Goal: Task Accomplishment & Management: Use online tool/utility

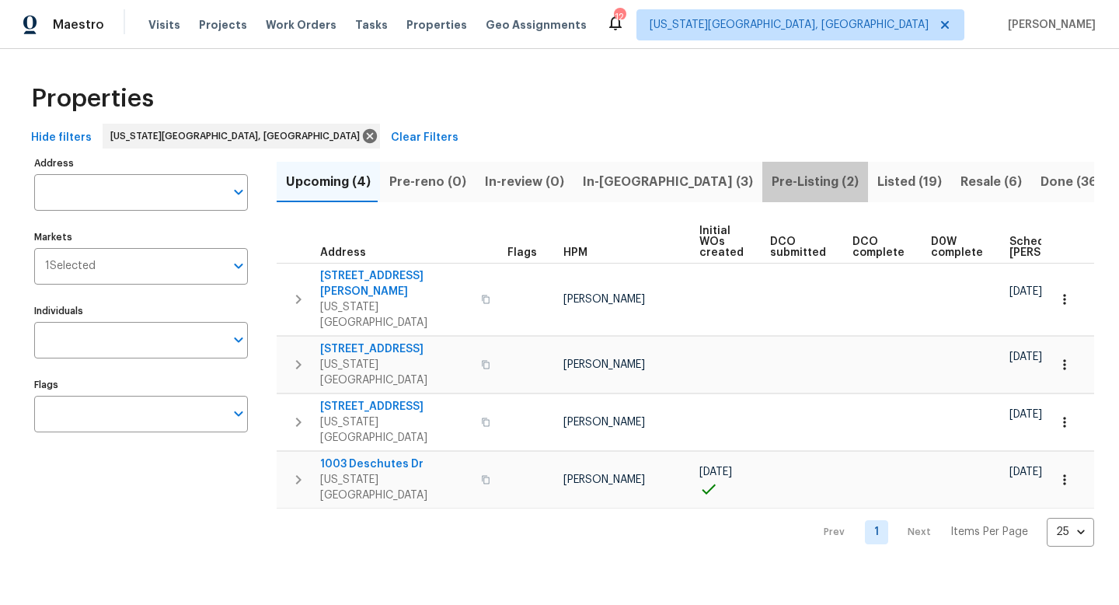
click at [772, 185] on span "Pre-Listing (2)" at bounding box center [815, 182] width 87 height 22
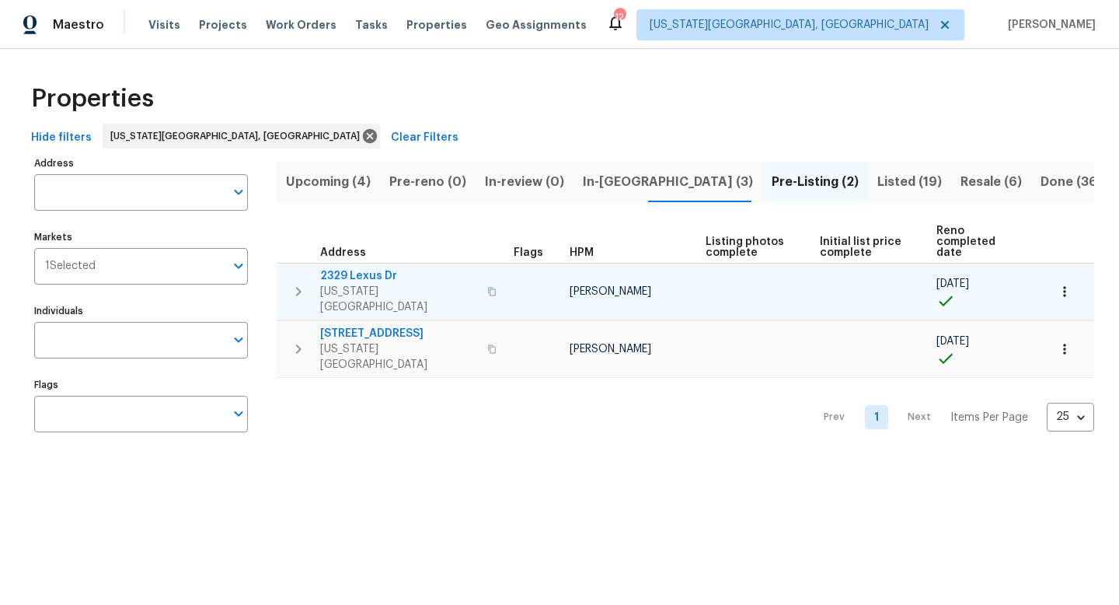
click at [363, 268] on span "2329 Lexus Dr" at bounding box center [399, 276] width 158 height 16
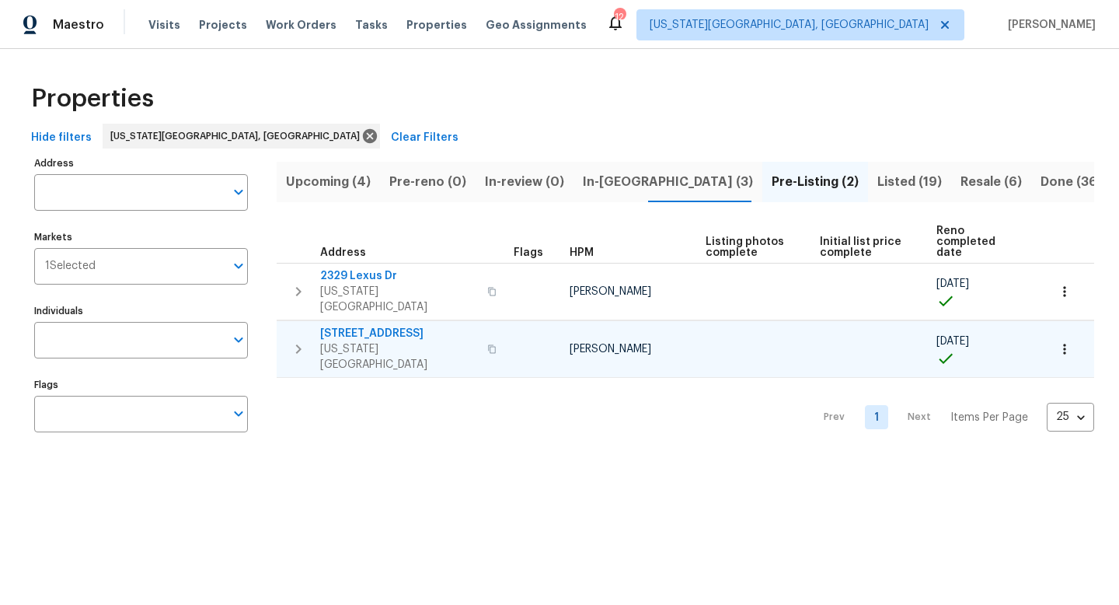
click at [358, 326] on span "[STREET_ADDRESS]" at bounding box center [399, 334] width 158 height 16
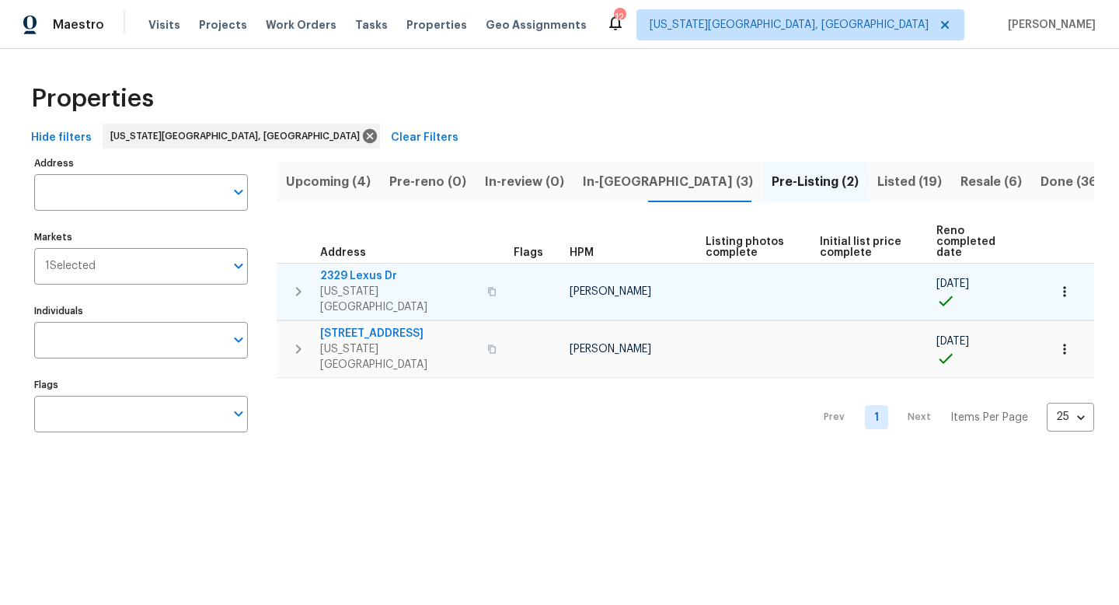
click at [363, 268] on span "2329 Lexus Dr" at bounding box center [399, 276] width 158 height 16
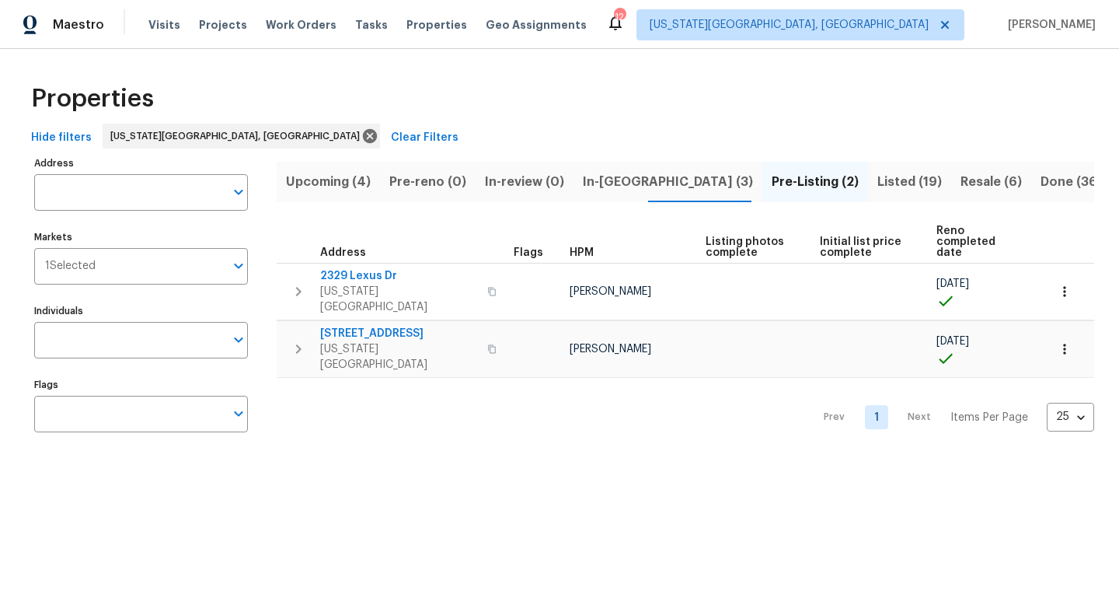
click at [330, 182] on span "Upcoming (4)" at bounding box center [328, 182] width 85 height 22
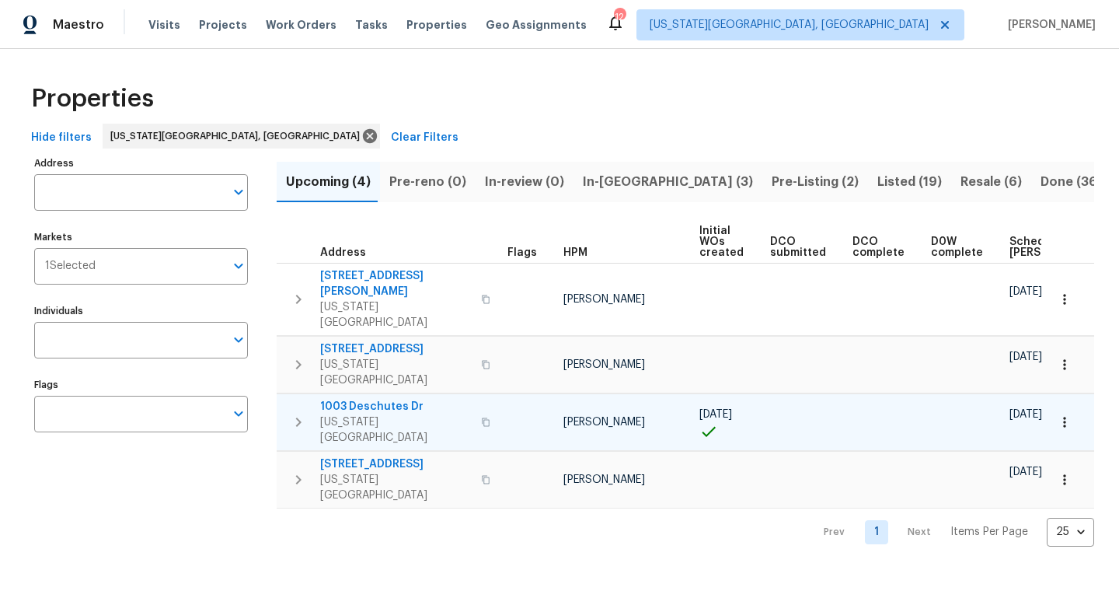
scroll to position [0, 170]
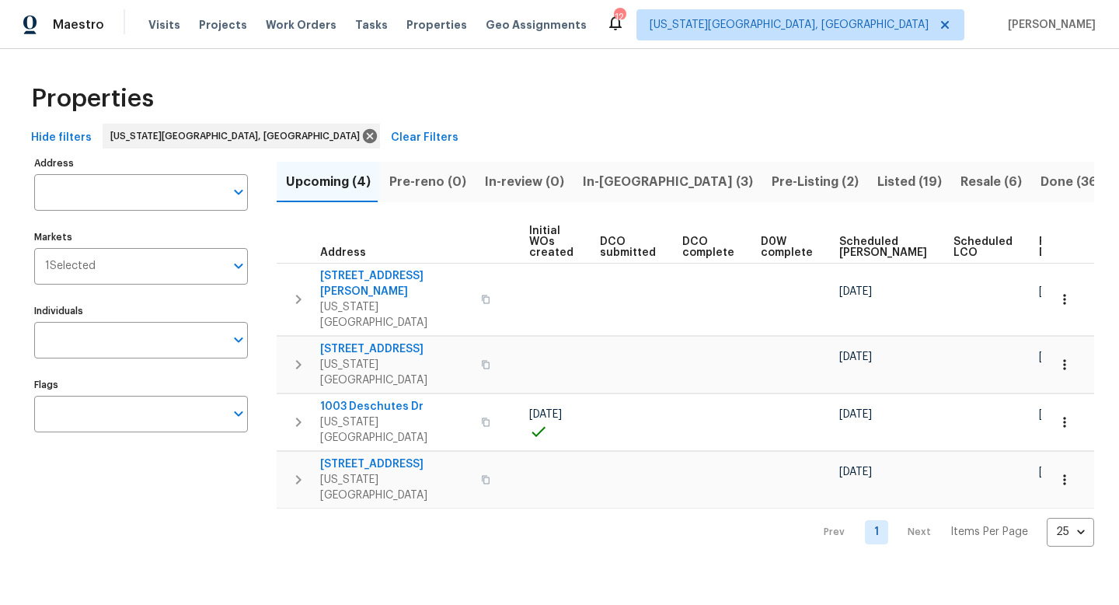
click at [1039, 243] on span "Ready Date" at bounding box center [1056, 247] width 34 height 22
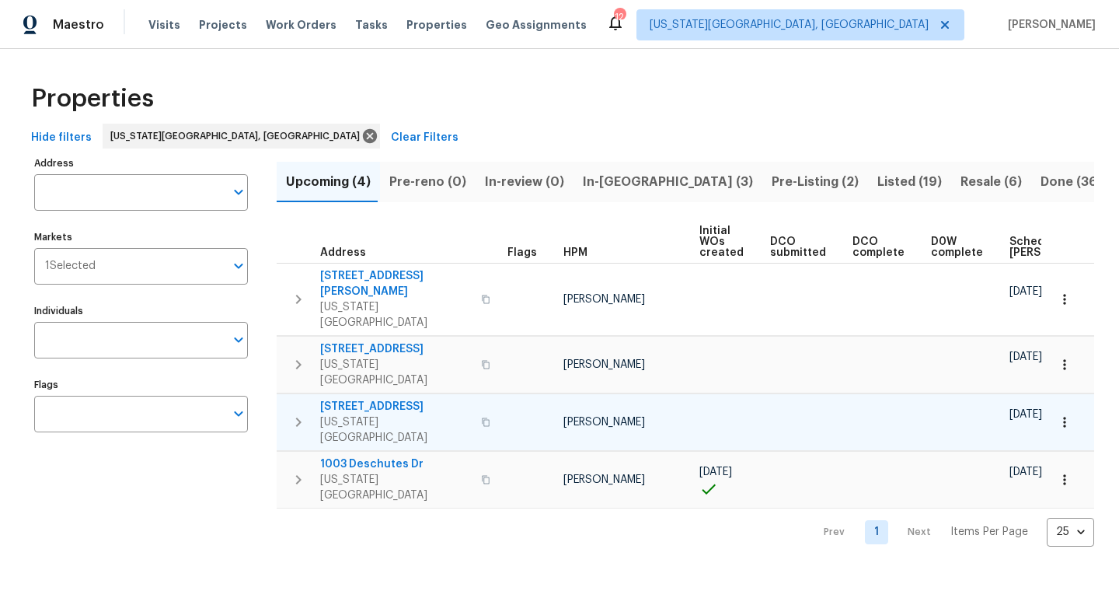
scroll to position [0, 189]
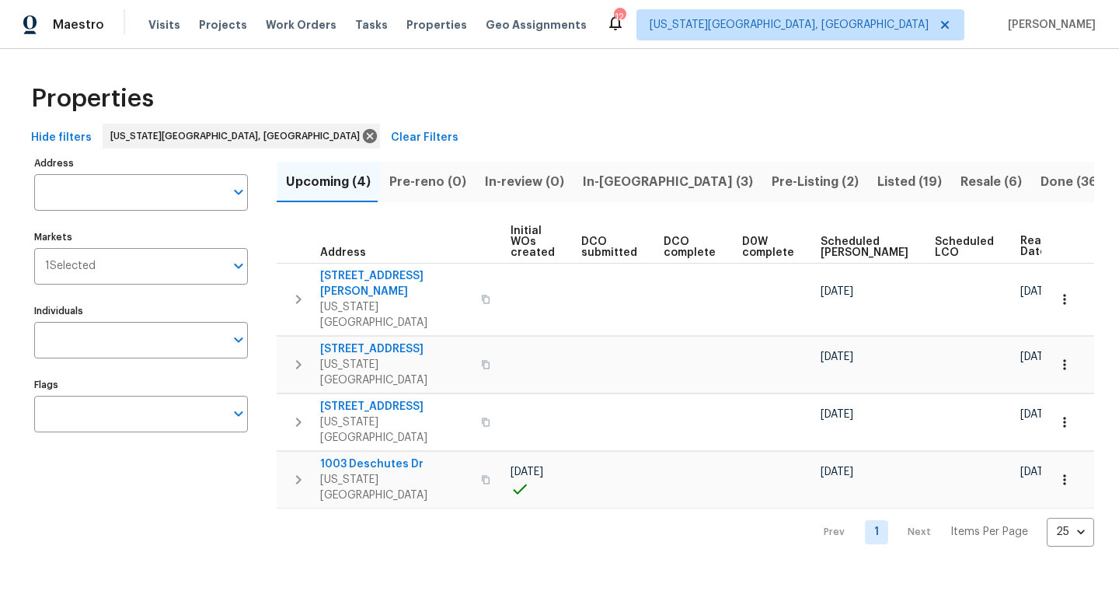
click at [961, 179] on span "Resale (6)" at bounding box center [991, 182] width 61 height 22
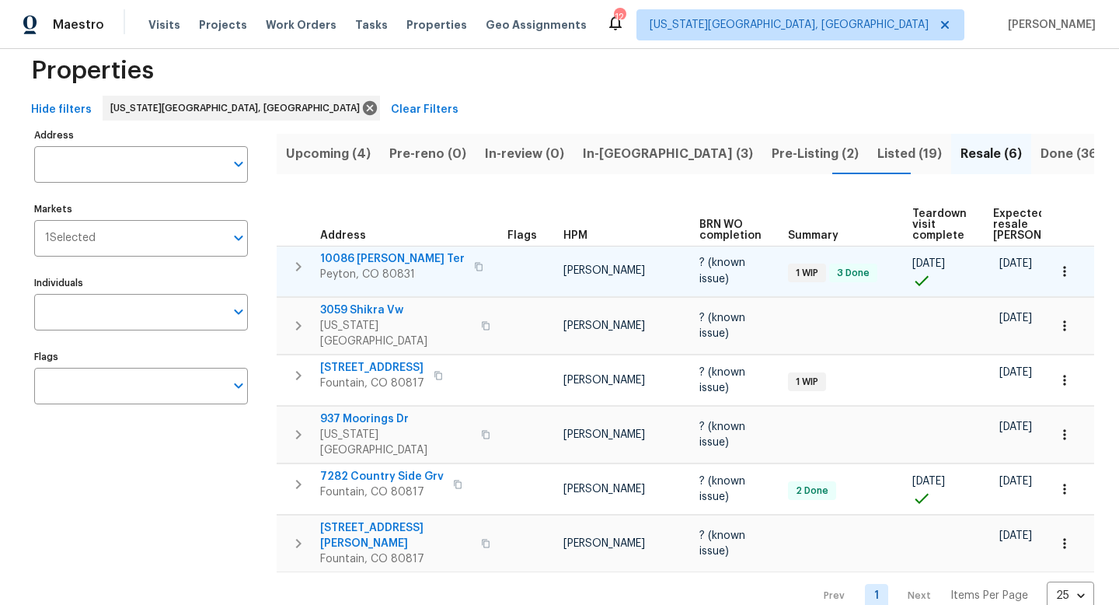
scroll to position [11, 0]
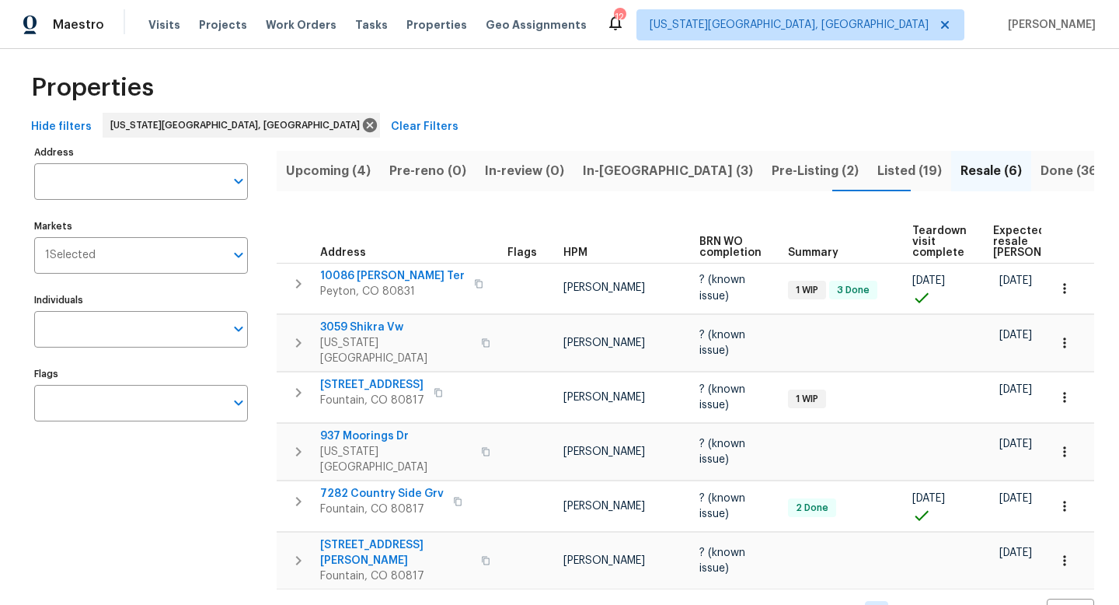
click at [878, 170] on span "Listed (19)" at bounding box center [910, 171] width 65 height 22
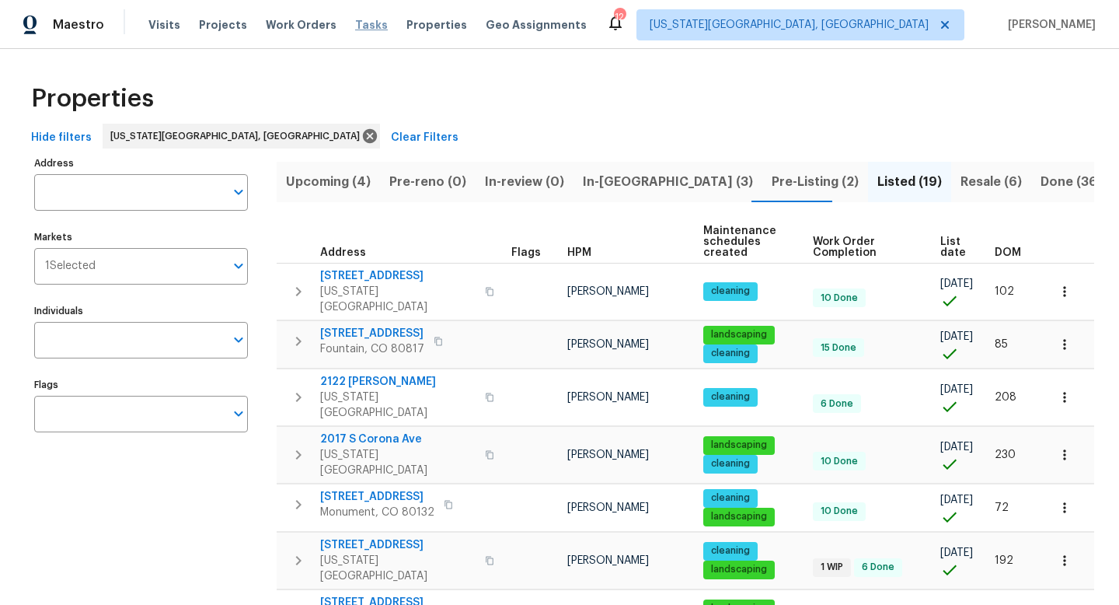
click at [355, 23] on span "Tasks" at bounding box center [371, 24] width 33 height 11
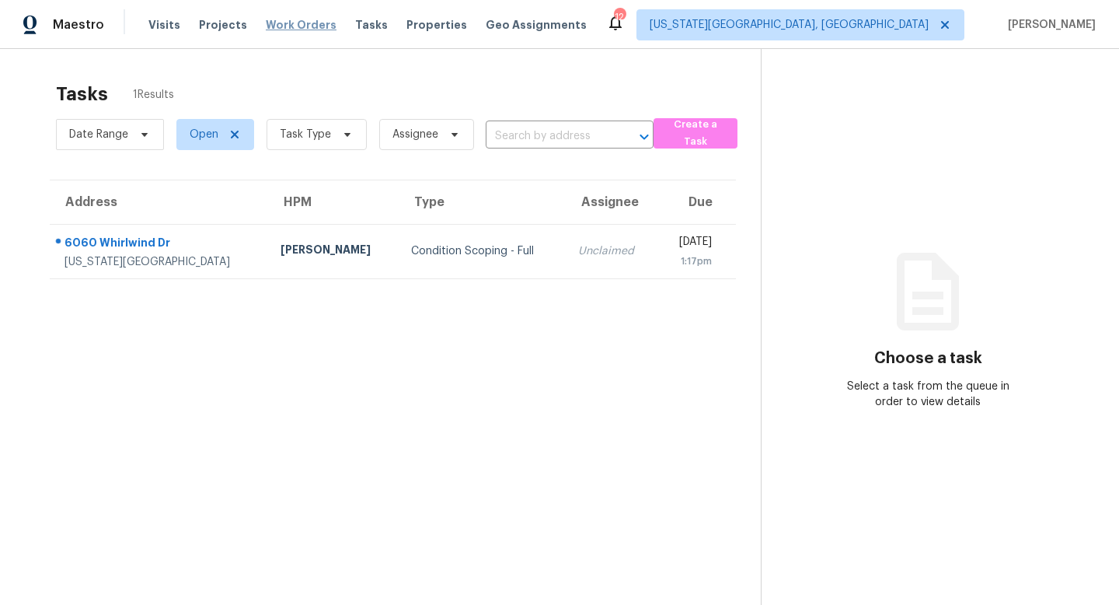
click at [315, 23] on span "Work Orders" at bounding box center [301, 25] width 71 height 16
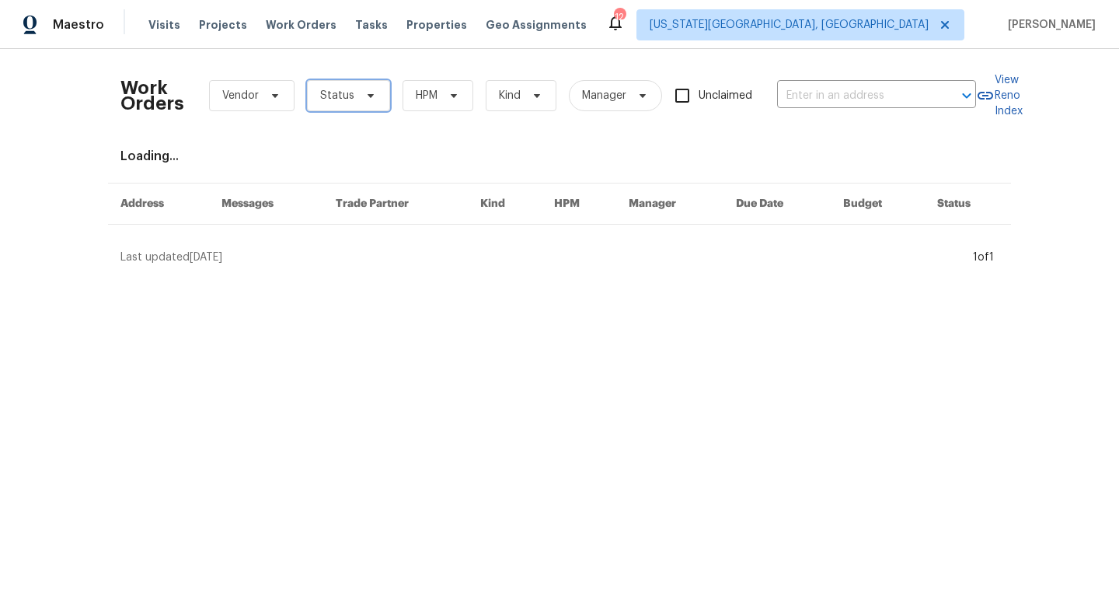
click at [311, 94] on span "Status" at bounding box center [348, 95] width 83 height 31
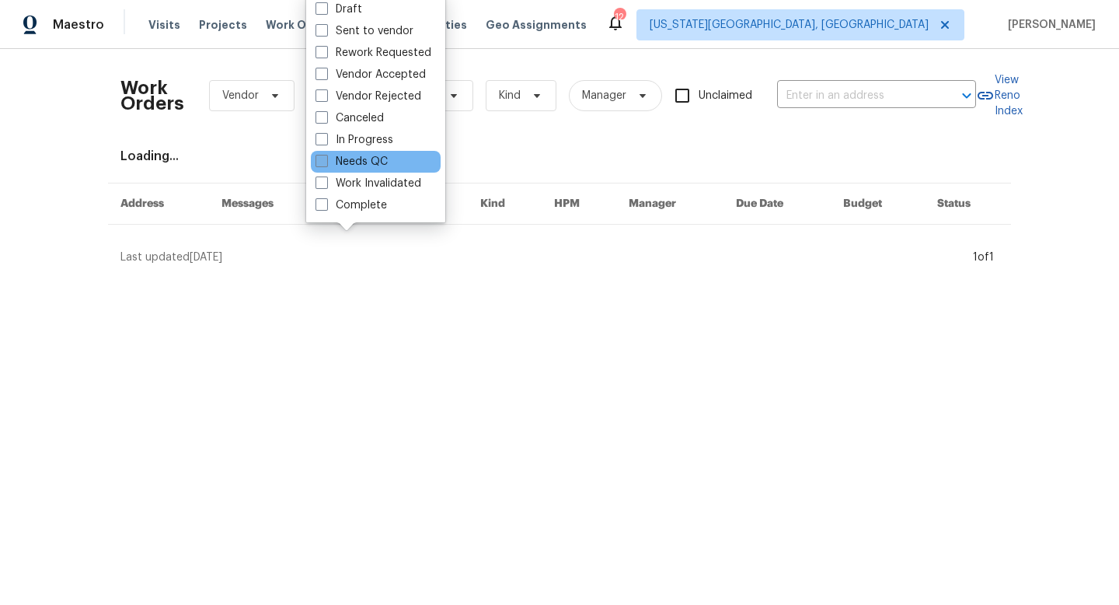
click at [322, 159] on span at bounding box center [322, 161] width 12 height 12
click at [322, 159] on input "Needs QC" at bounding box center [321, 159] width 10 height 10
checkbox input "true"
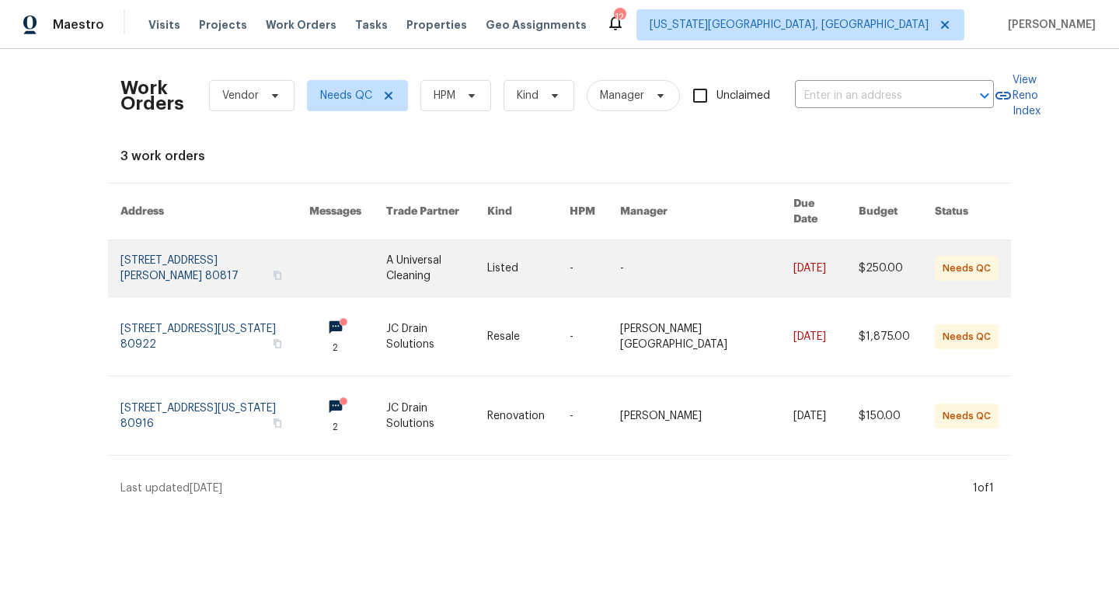
click at [457, 256] on link at bounding box center [436, 268] width 101 height 56
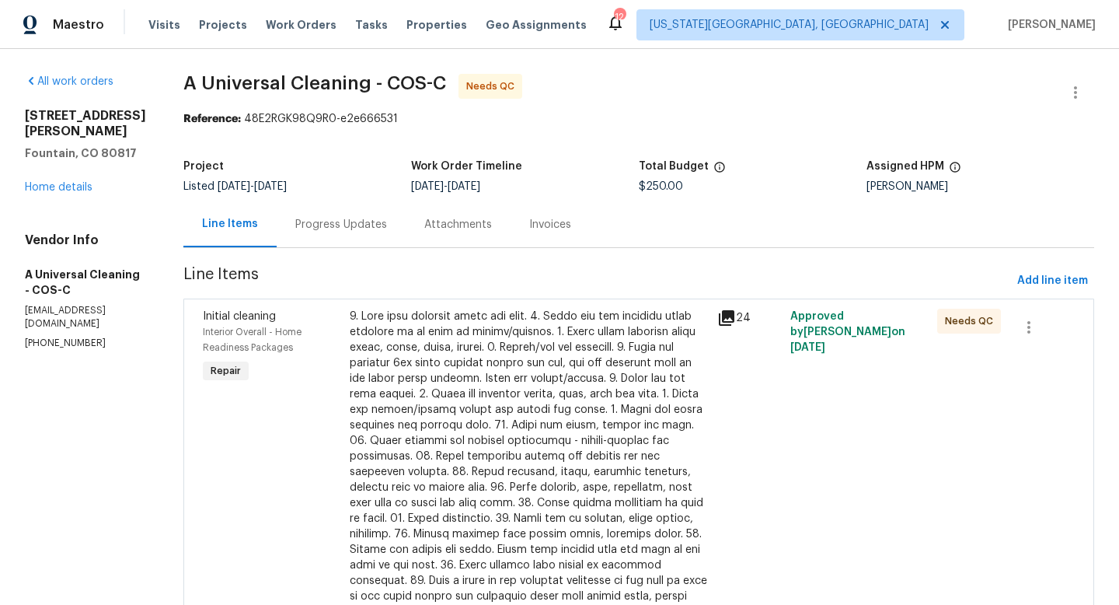
scroll to position [56, 0]
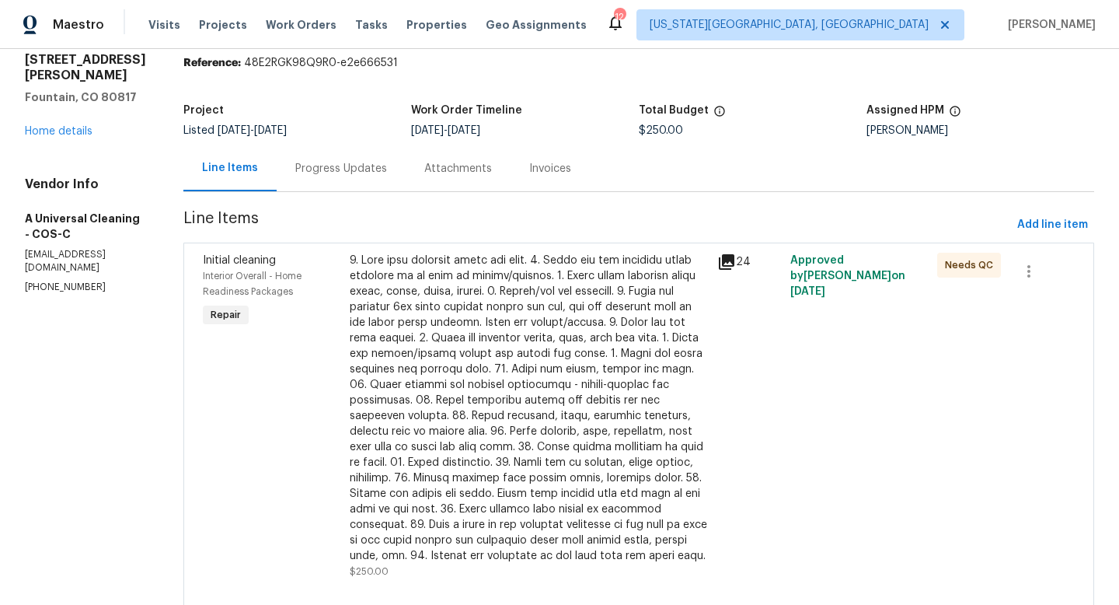
click at [462, 314] on div at bounding box center [529, 408] width 358 height 311
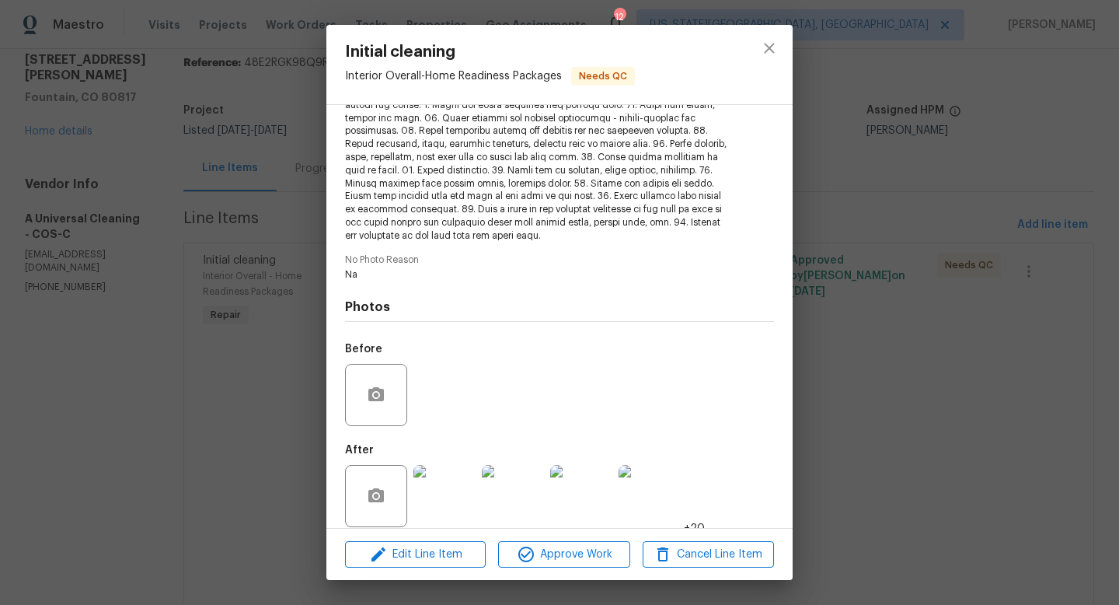
scroll to position [267, 0]
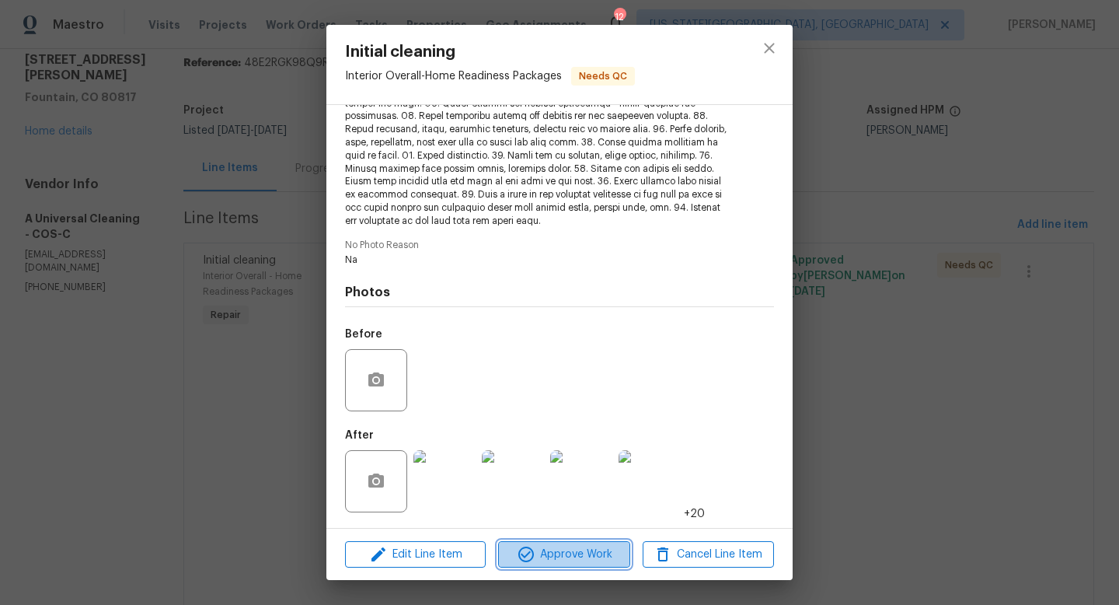
click at [557, 562] on span "Approve Work" at bounding box center [564, 554] width 122 height 19
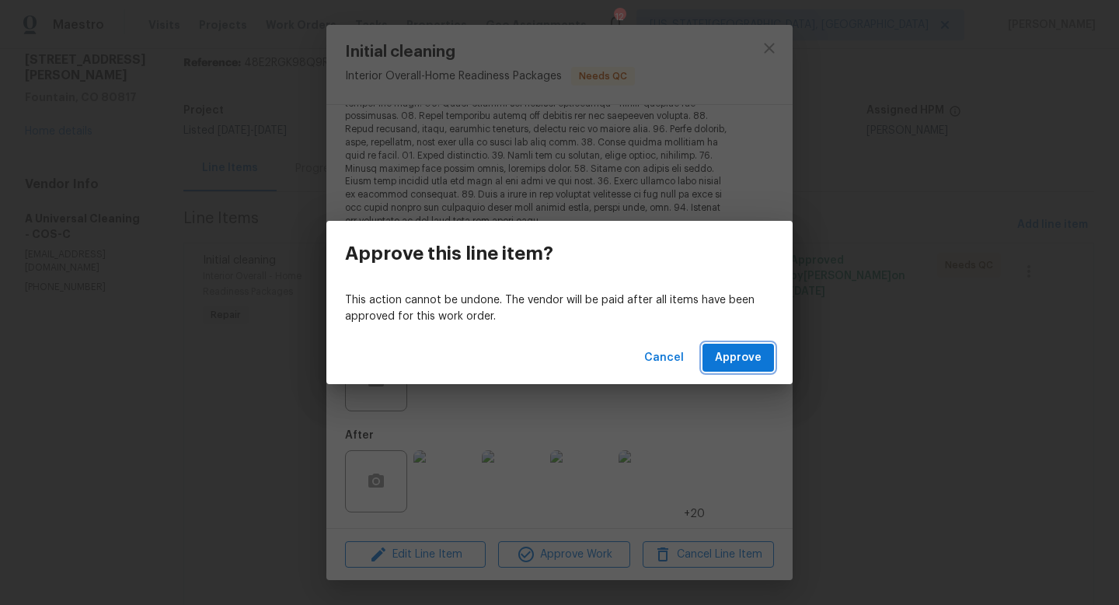
click at [741, 354] on span "Approve" at bounding box center [738, 357] width 47 height 19
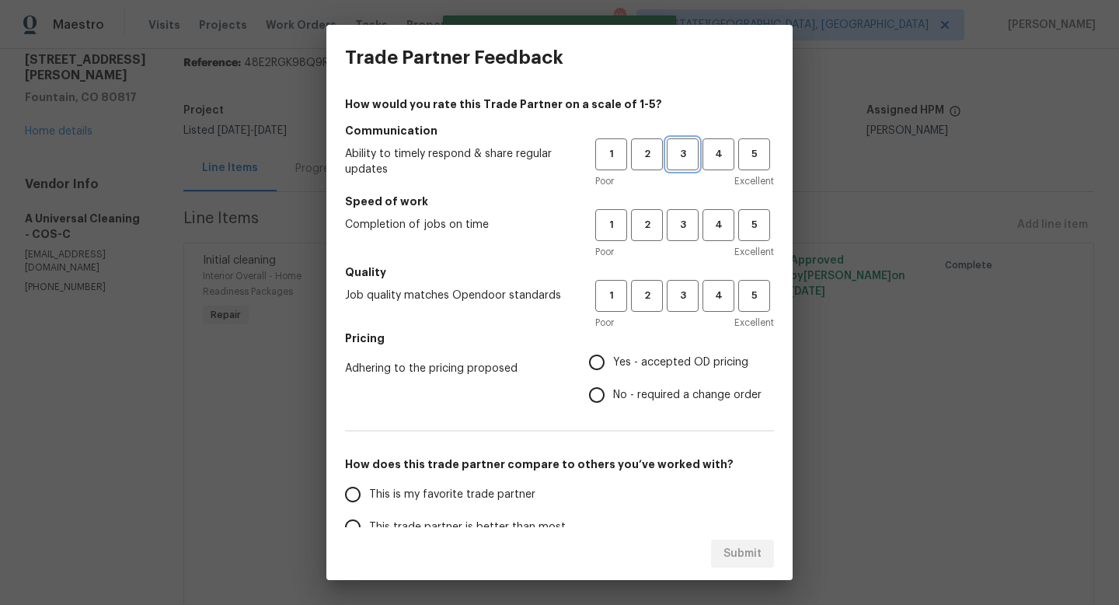
click at [677, 162] on span "3" at bounding box center [682, 154] width 29 height 18
click at [689, 232] on span "3" at bounding box center [682, 225] width 29 height 18
click at [689, 289] on span "3" at bounding box center [682, 296] width 29 height 18
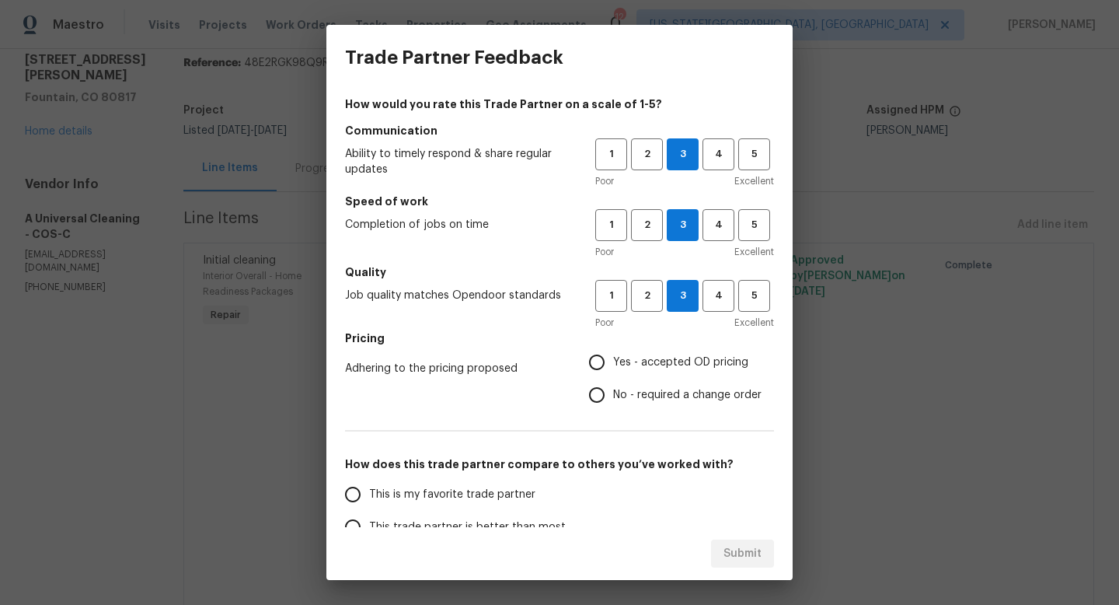
click at [609, 375] on input "Yes - accepted OD pricing" at bounding box center [597, 362] width 33 height 33
radio input "true"
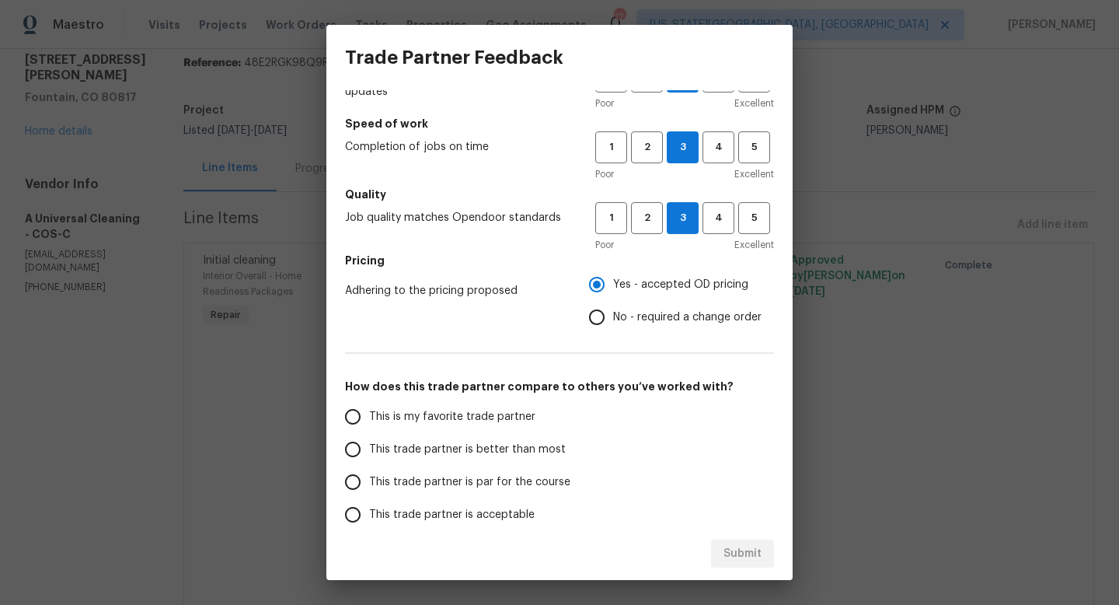
scroll to position [184, 0]
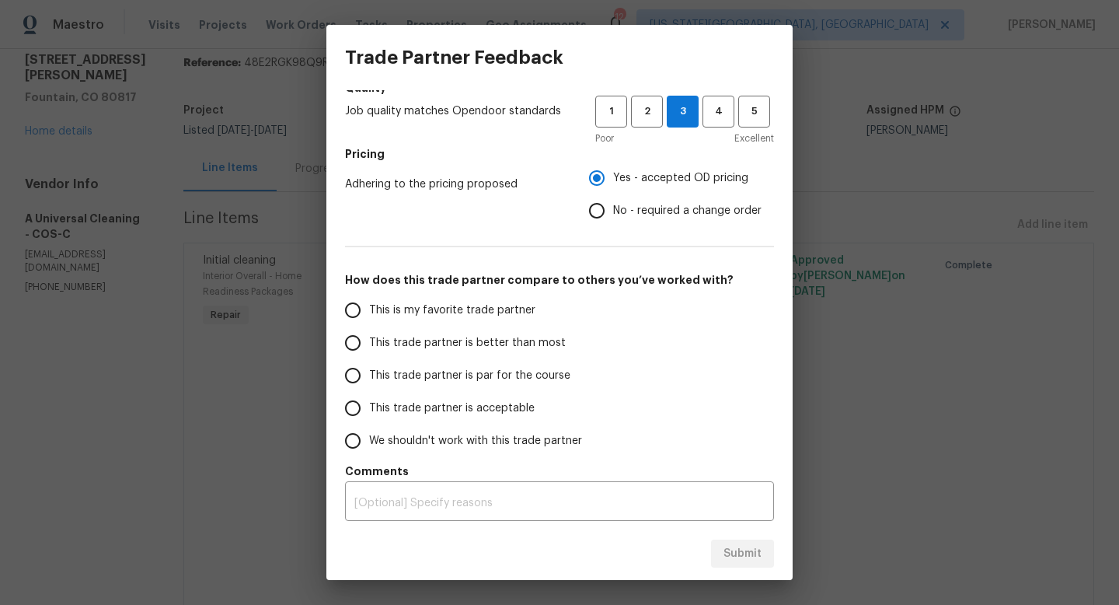
click at [399, 380] on span "This trade partner is par for the course" at bounding box center [469, 376] width 201 height 16
click at [369, 380] on input "This trade partner is par for the course" at bounding box center [353, 375] width 33 height 33
click at [749, 558] on span "Submit" at bounding box center [743, 553] width 38 height 19
radio input "true"
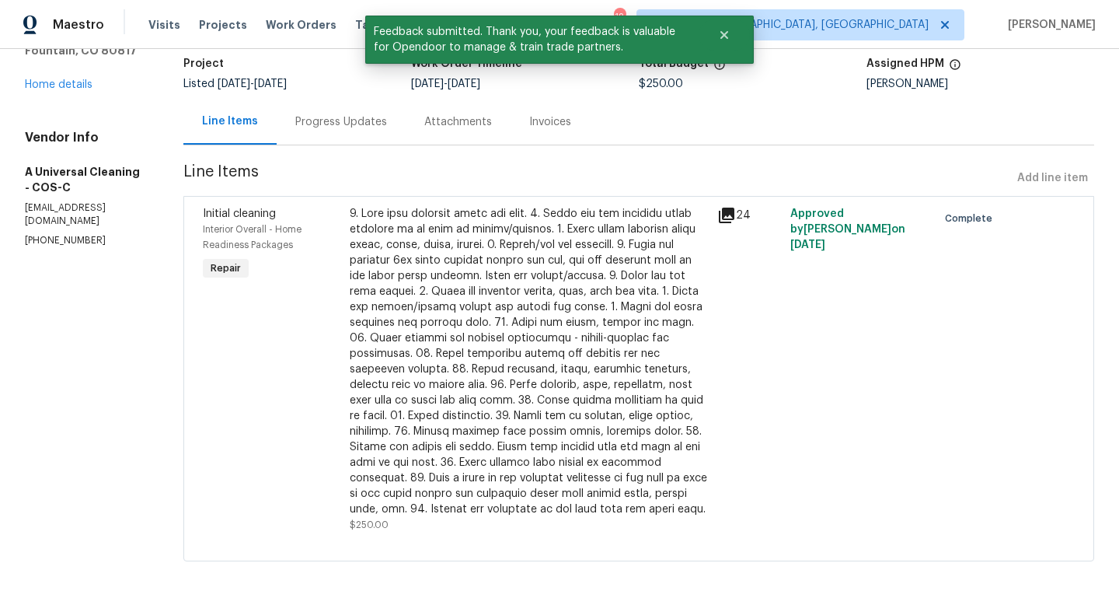
scroll to position [0, 0]
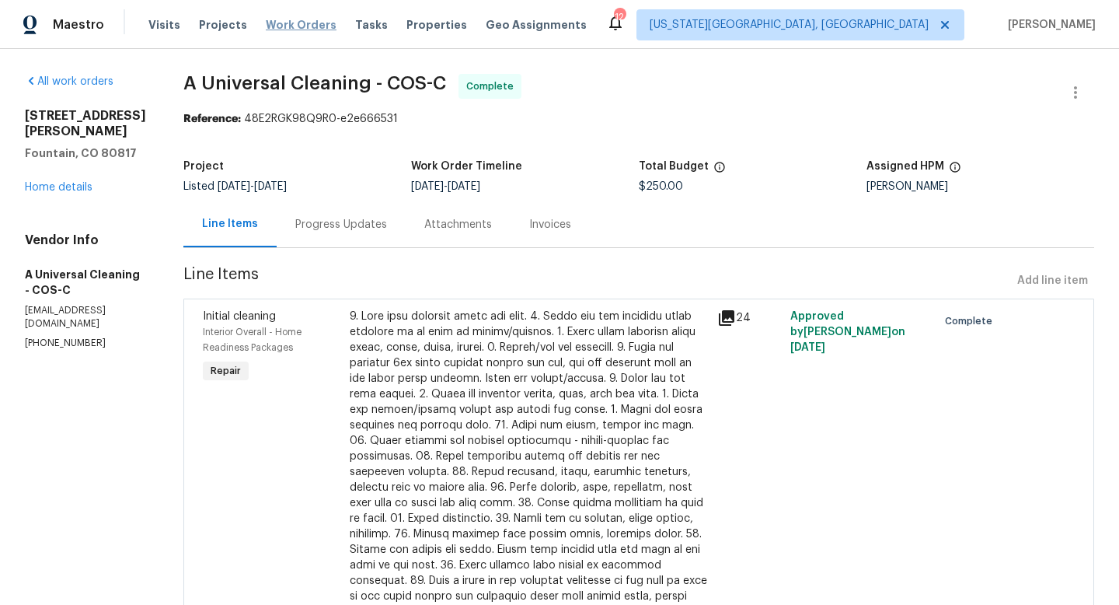
click at [290, 23] on span "Work Orders" at bounding box center [301, 25] width 71 height 16
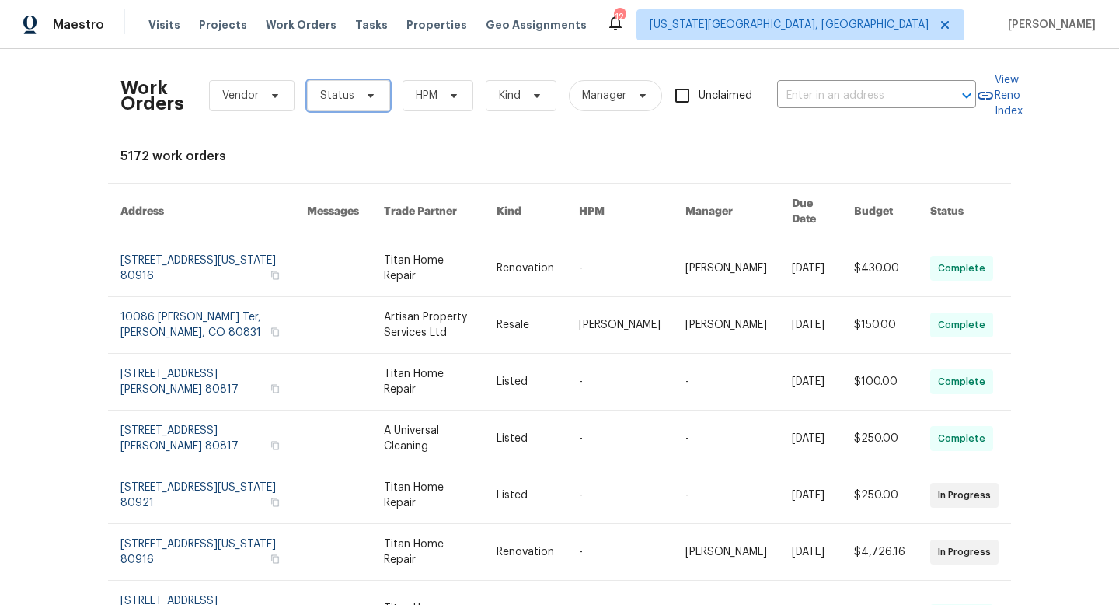
click at [334, 98] on span "Status" at bounding box center [337, 96] width 34 height 16
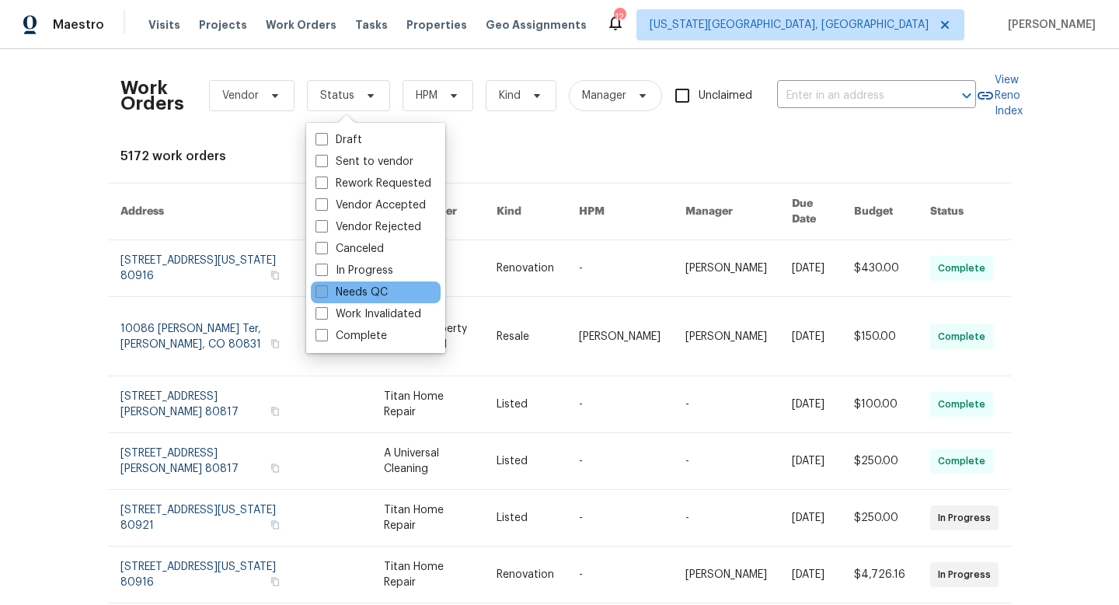
click at [326, 292] on span at bounding box center [322, 291] width 12 height 12
click at [326, 292] on input "Needs QC" at bounding box center [321, 289] width 10 height 10
checkbox input "true"
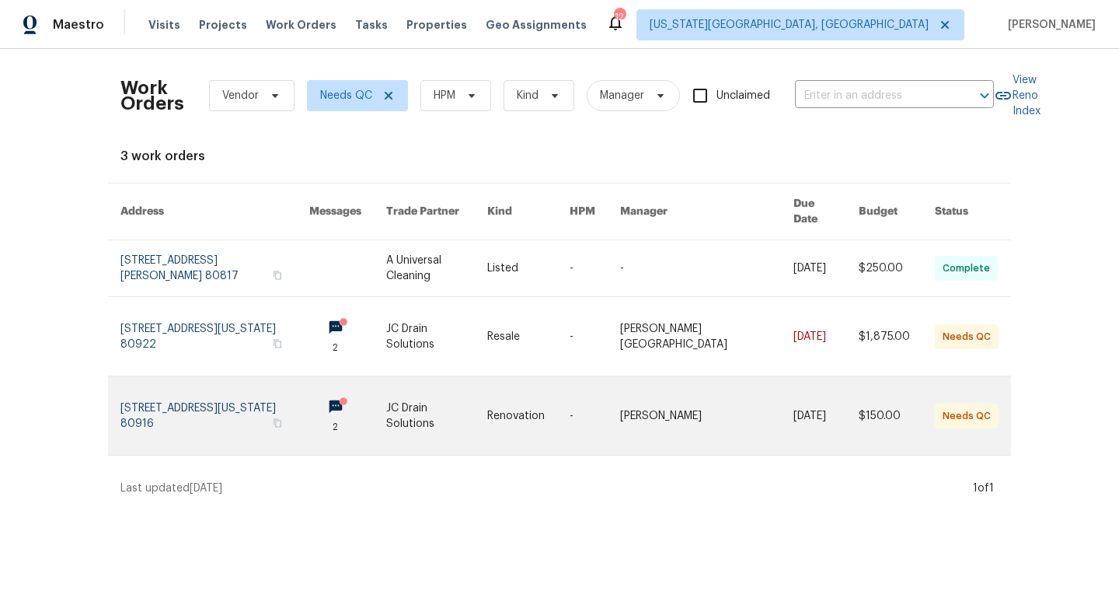
click at [226, 400] on link at bounding box center [214, 415] width 189 height 79
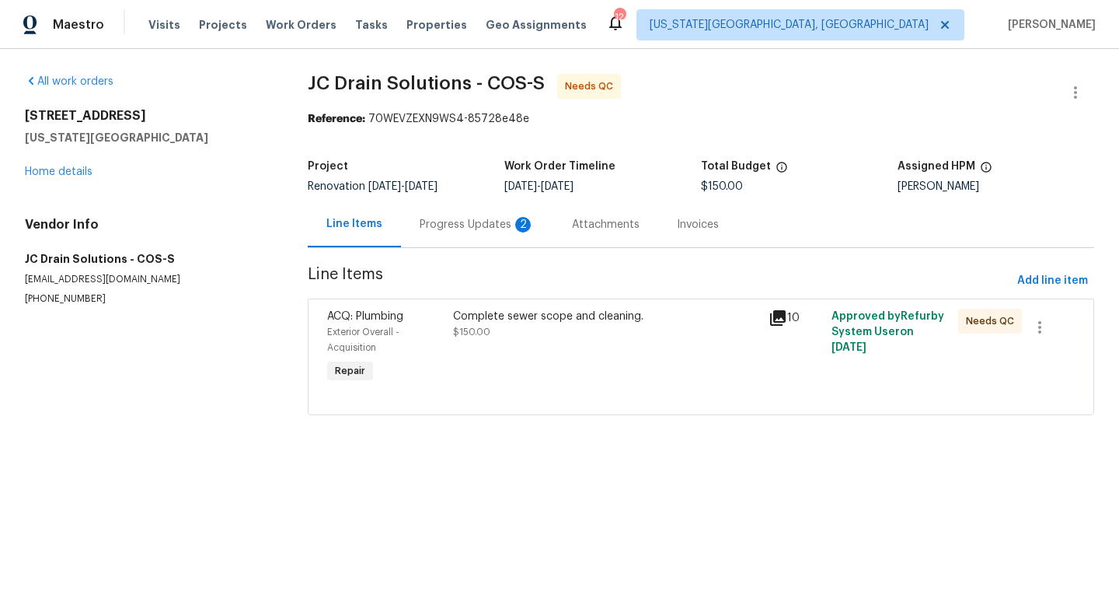
click at [459, 224] on div "Progress Updates 2" at bounding box center [477, 225] width 115 height 16
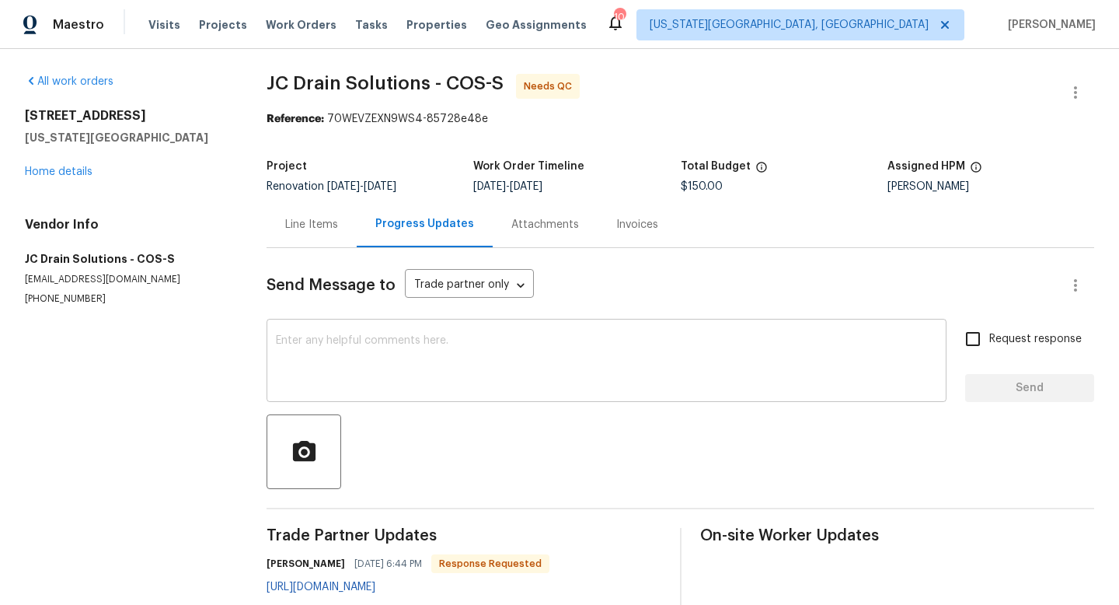
scroll to position [110, 0]
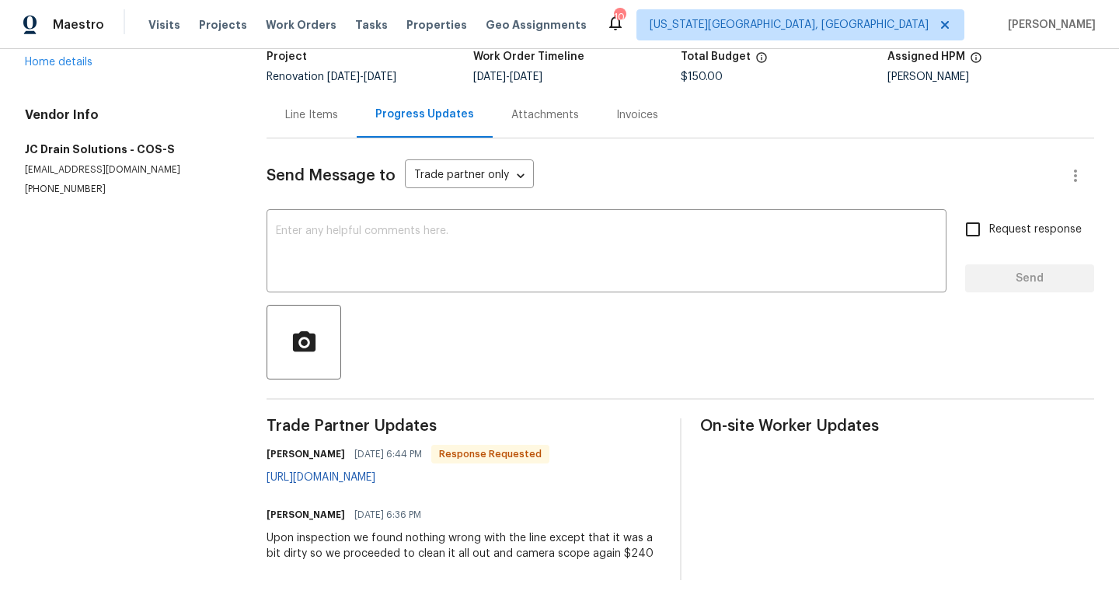
click at [321, 106] on div "Line Items" at bounding box center [312, 115] width 90 height 46
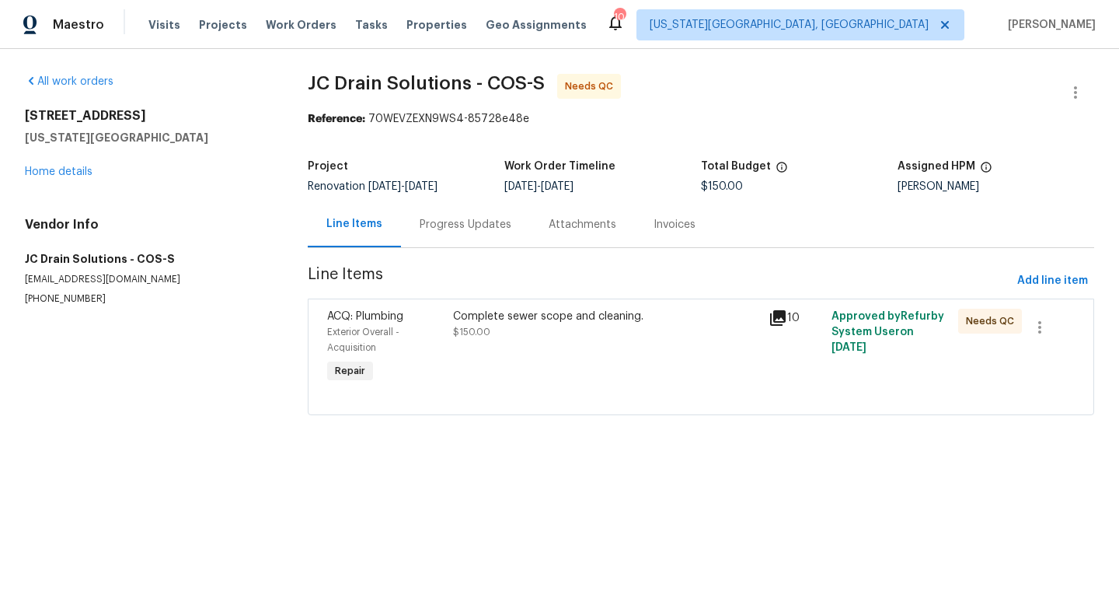
click at [564, 335] on div "Complete sewer scope and cleaning. $150.00" at bounding box center [606, 324] width 306 height 31
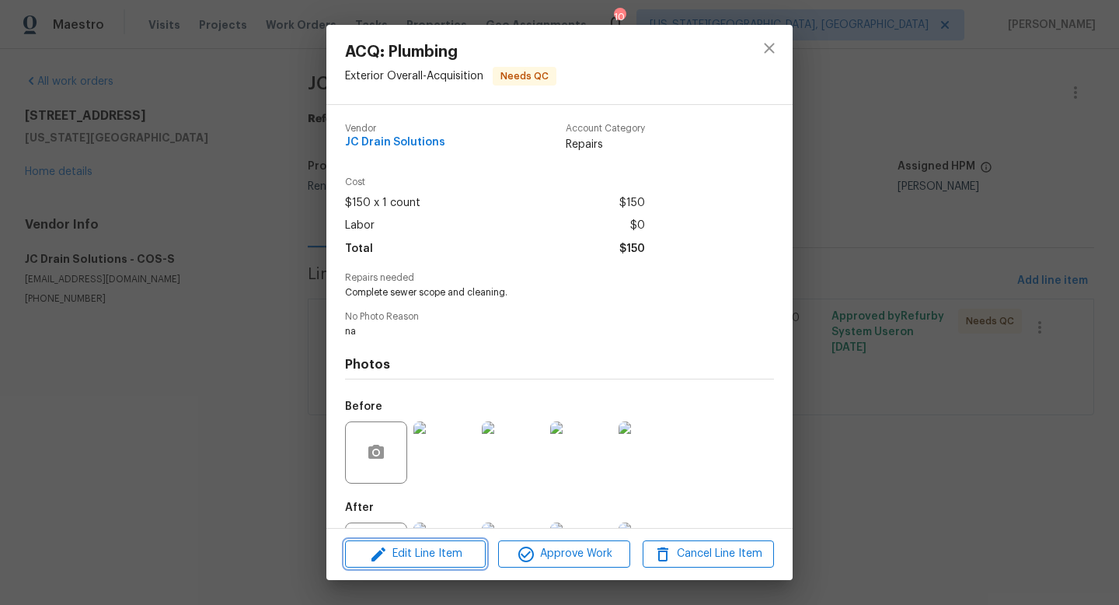
click at [438, 553] on span "Edit Line Item" at bounding box center [415, 553] width 131 height 19
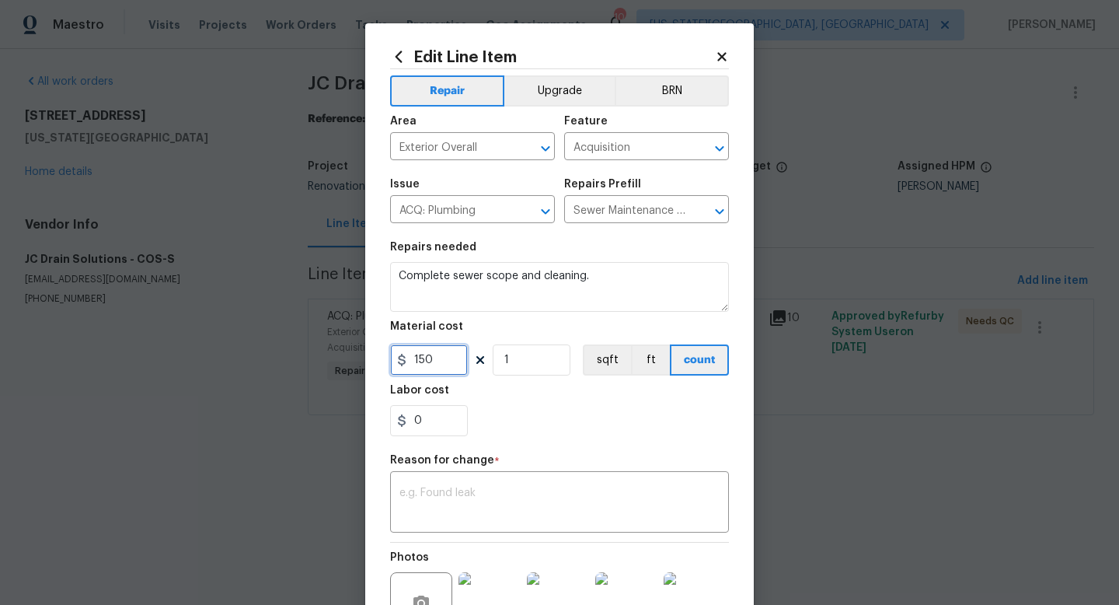
drag, startPoint x: 449, startPoint y: 359, endPoint x: 332, endPoint y: 354, distance: 117.5
click at [332, 354] on div "Edit Line Item Repair Upgrade BRN Area Exterior Overall ​ Feature Acquisition ​…" at bounding box center [559, 302] width 1119 height 605
type input "240"
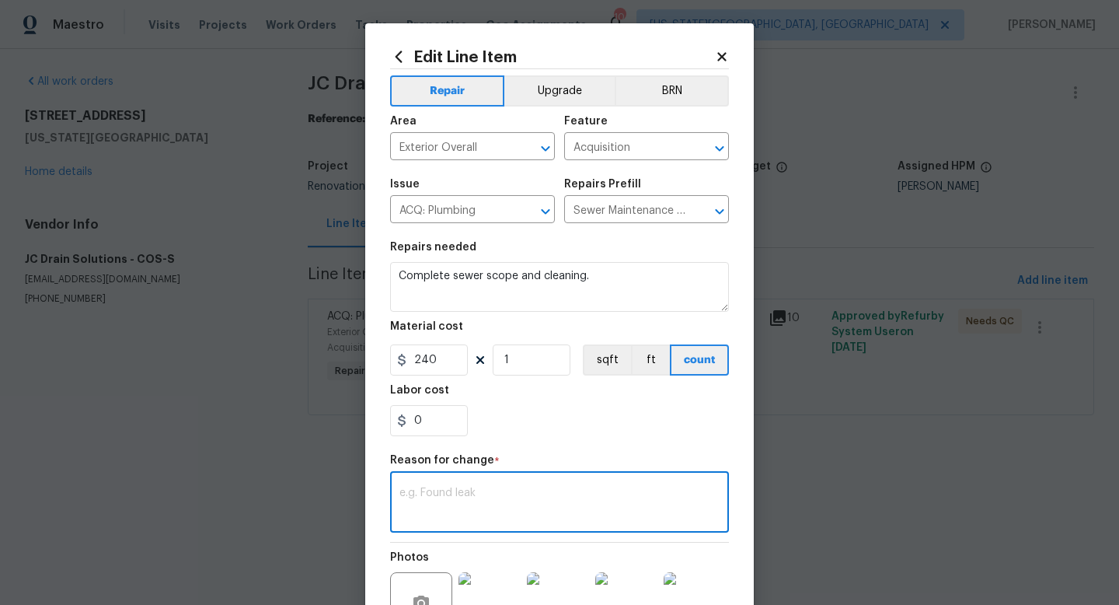
click at [425, 489] on textarea at bounding box center [560, 503] width 320 height 33
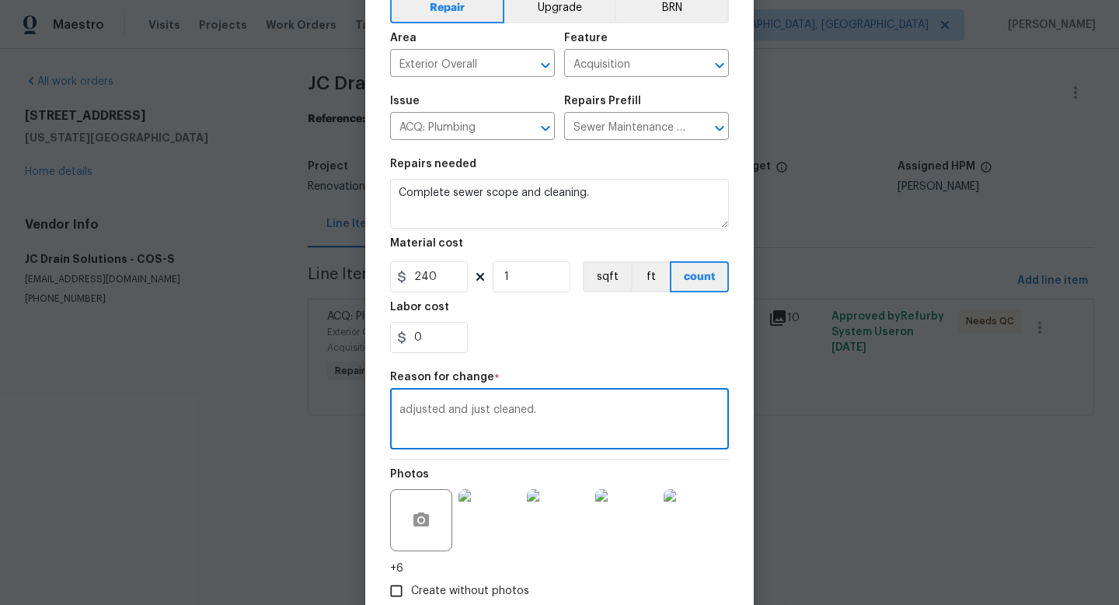
scroll to position [177, 0]
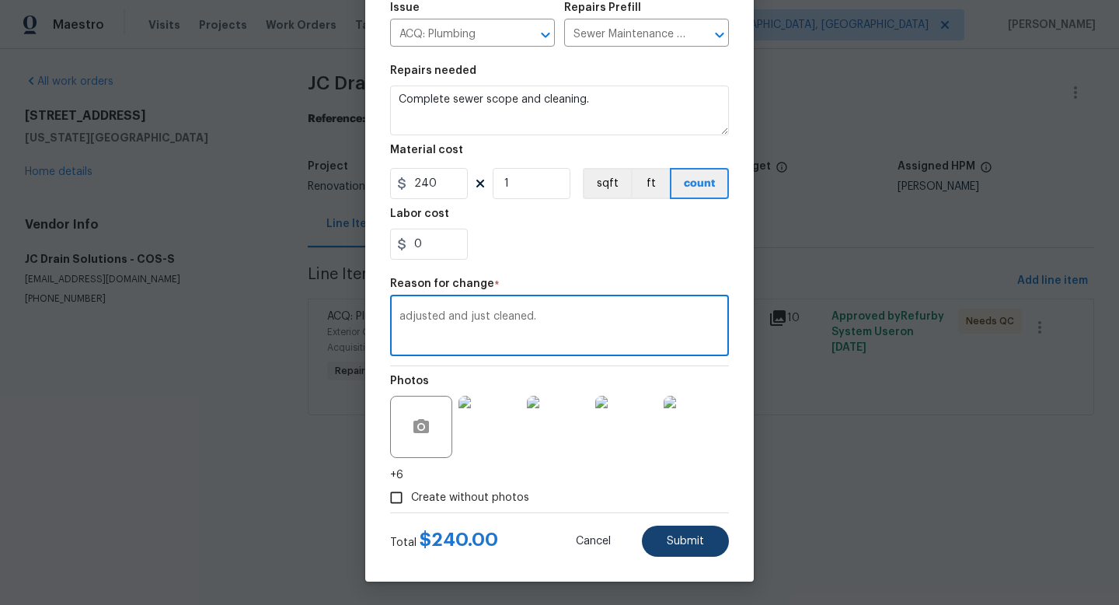
type textarea "adjusted and just cleaned."
click at [673, 553] on button "Submit" at bounding box center [685, 540] width 87 height 31
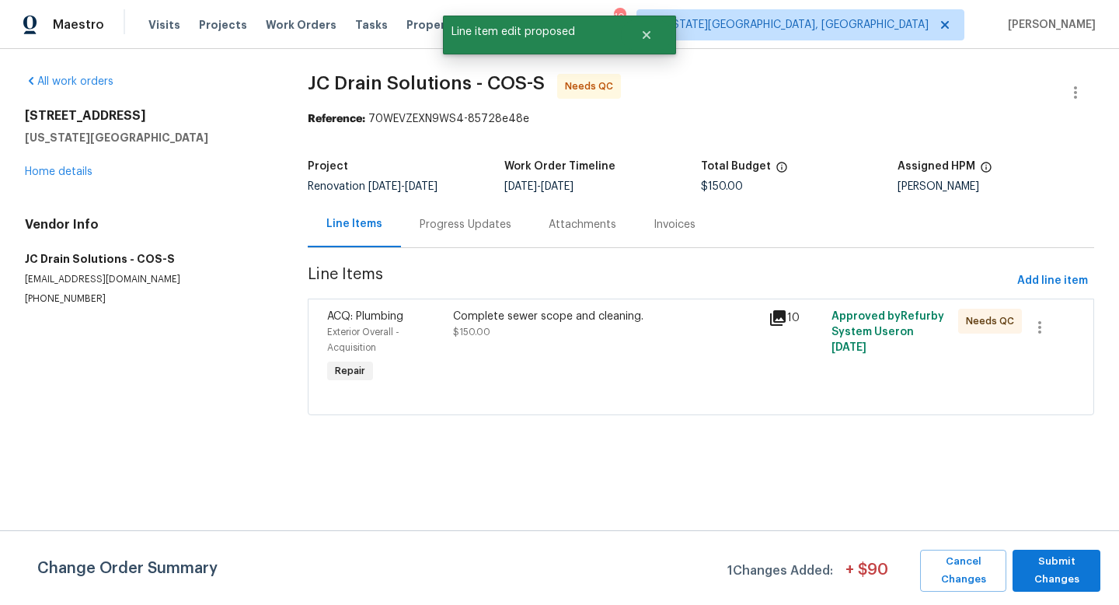
scroll to position [0, 0]
click at [1065, 579] on span "Submit Changes" at bounding box center [1057, 571] width 72 height 36
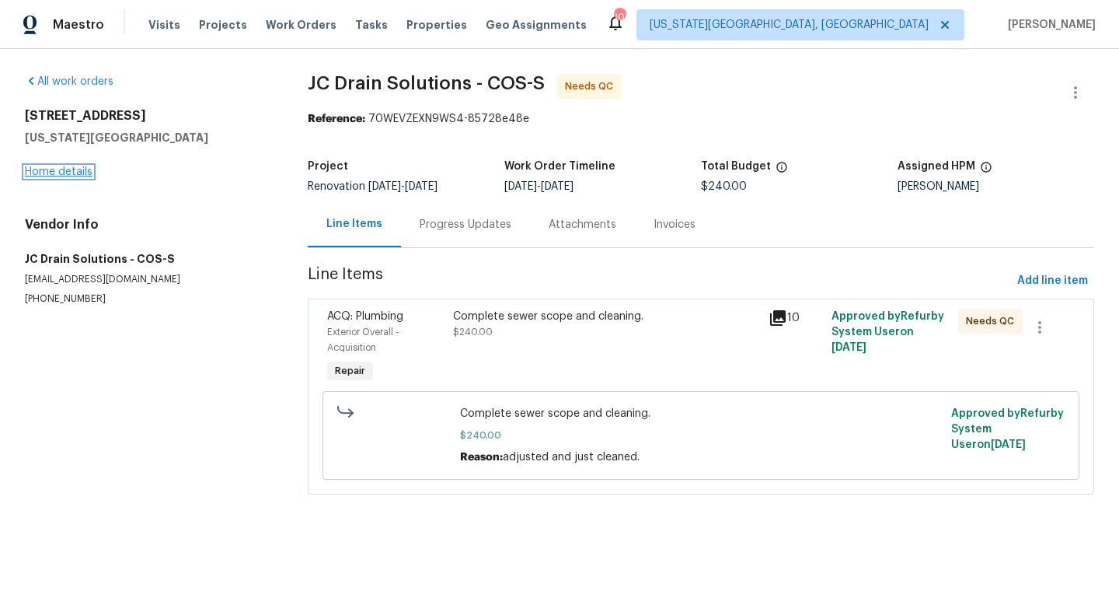
click at [65, 166] on link "Home details" at bounding box center [59, 171] width 68 height 11
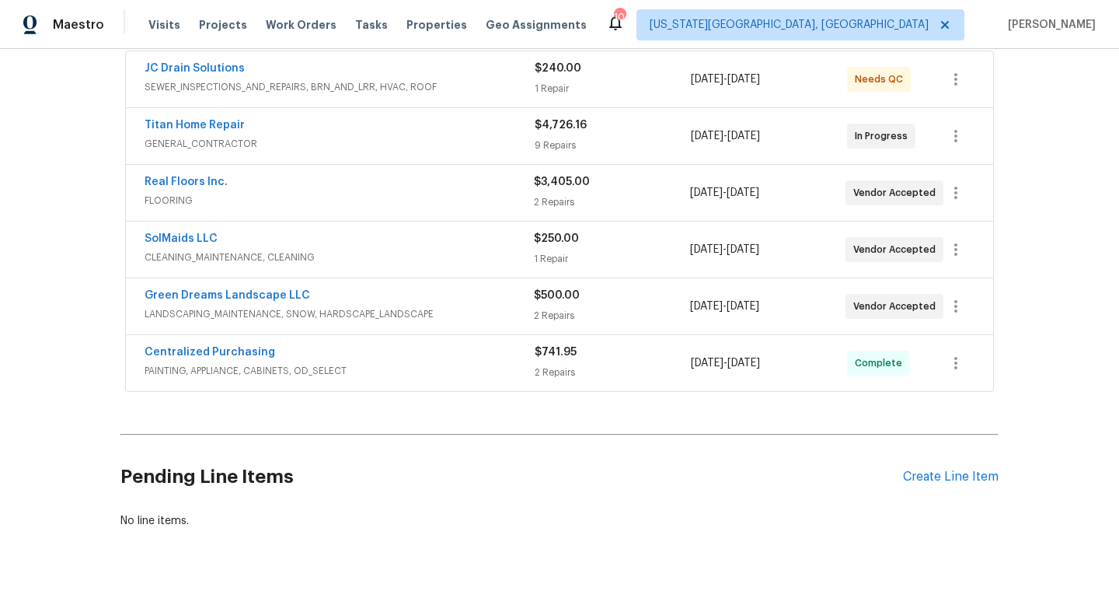
scroll to position [85, 0]
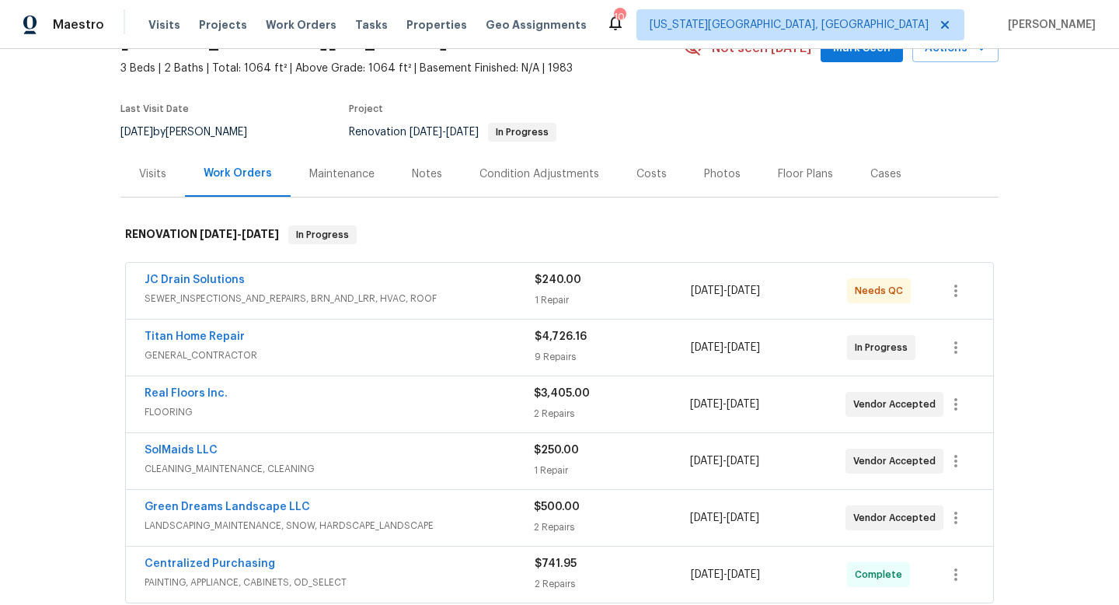
click at [420, 176] on div "Notes" at bounding box center [427, 174] width 30 height 16
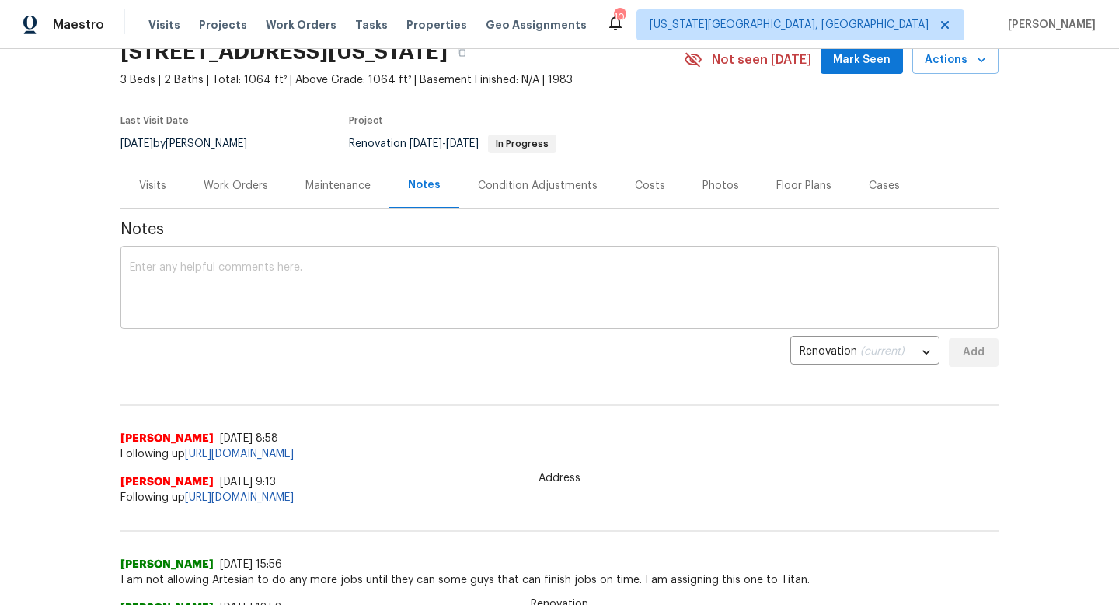
scroll to position [131, 0]
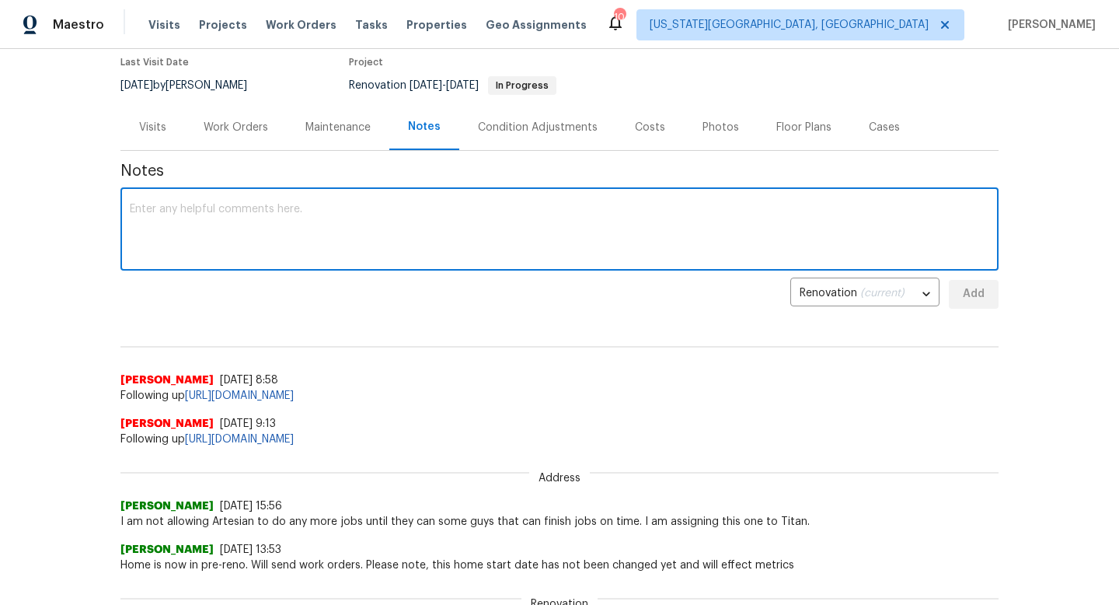
click at [216, 226] on textarea at bounding box center [560, 231] width 860 height 54
type textarea "sewer was in decent shape. Only cleaning needed here."
click at [964, 284] on span "Add" at bounding box center [973, 293] width 25 height 19
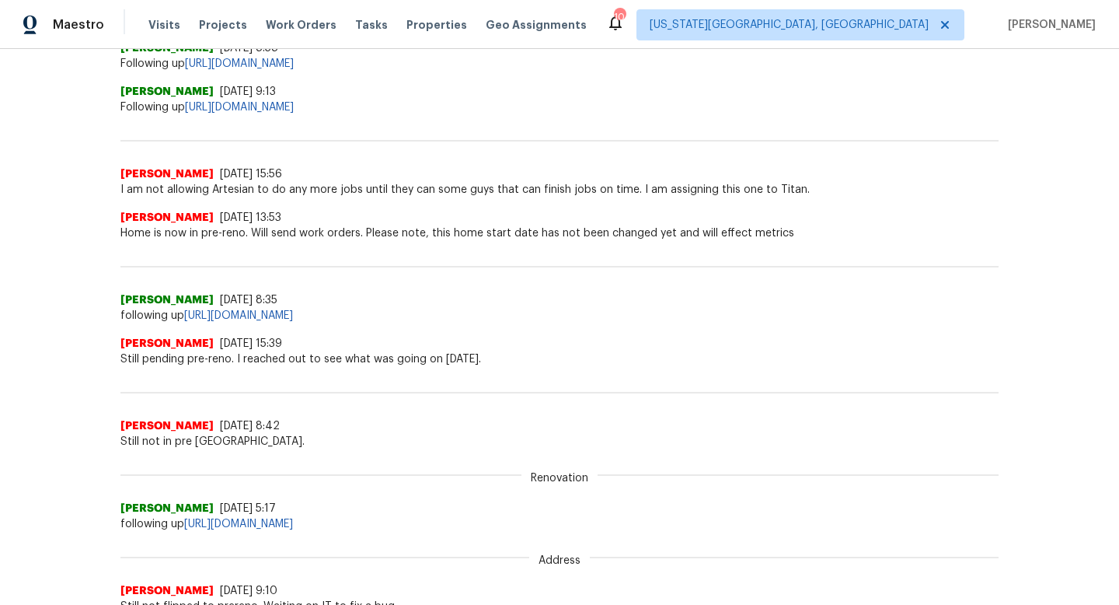
scroll to position [0, 0]
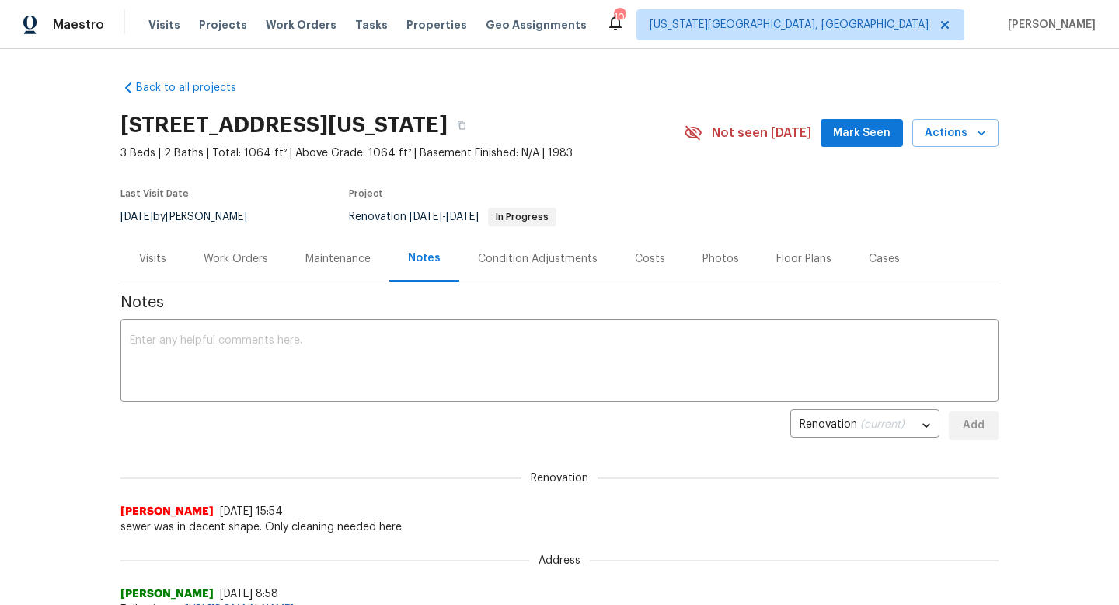
click at [647, 256] on div "Costs" at bounding box center [650, 259] width 30 height 16
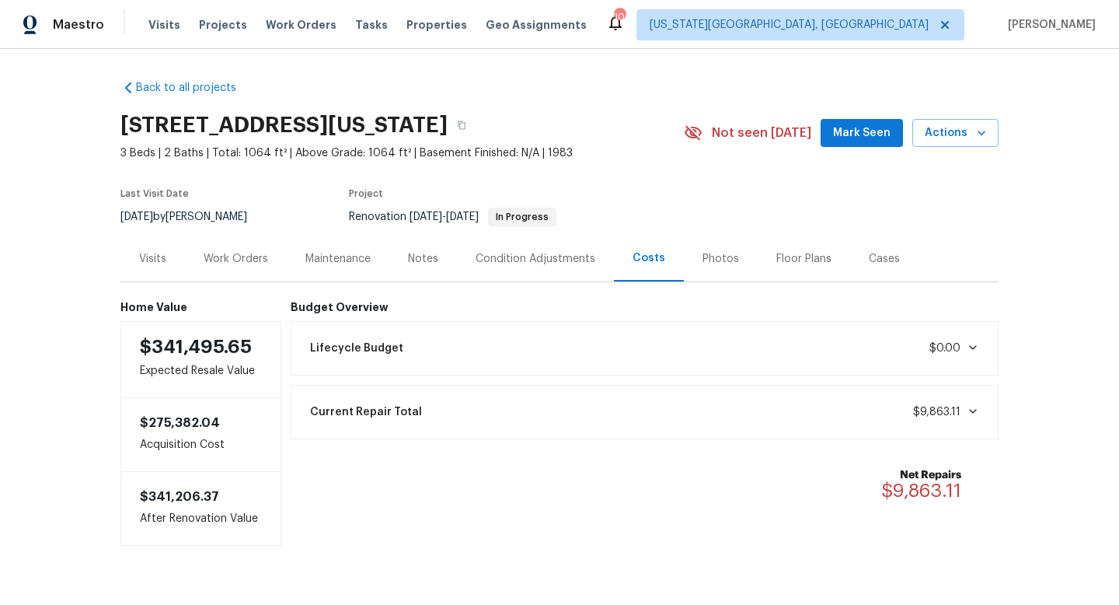
click at [152, 258] on div "Visits" at bounding box center [152, 259] width 27 height 16
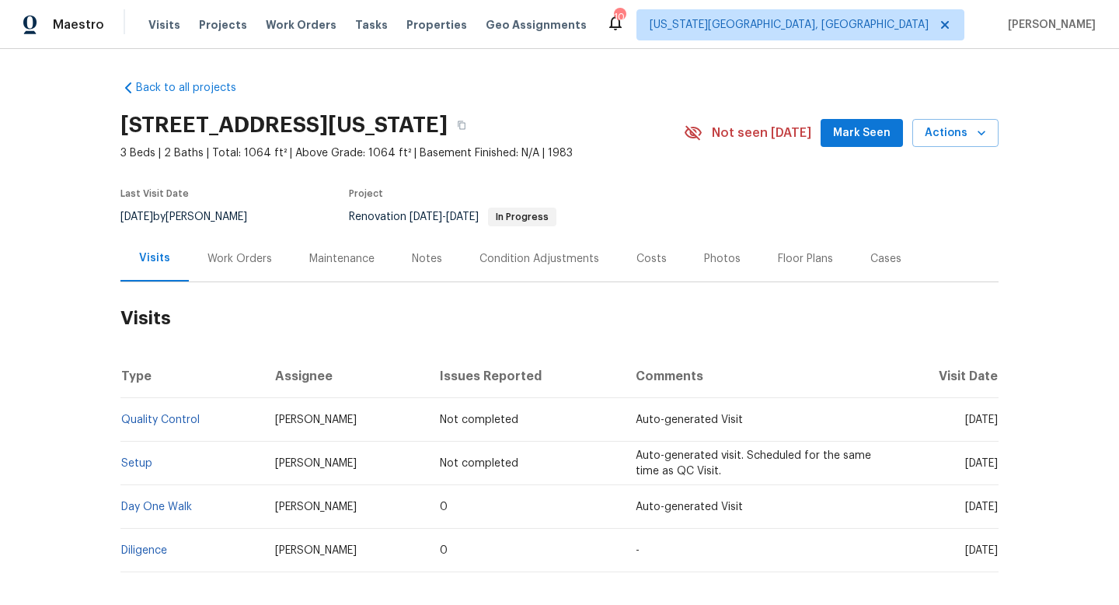
scroll to position [47, 0]
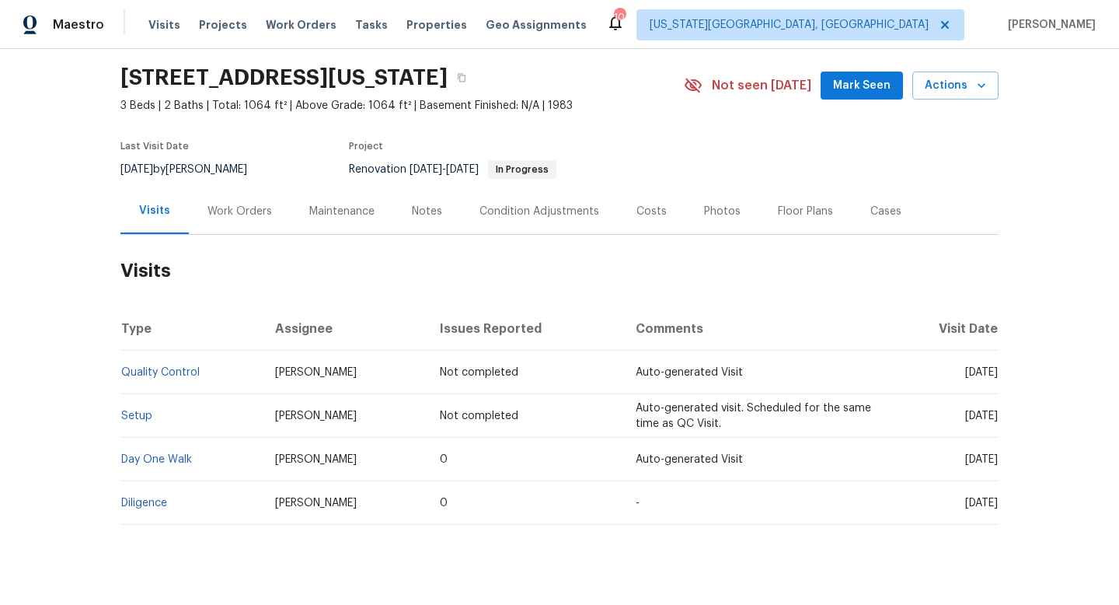
click at [428, 214] on div "Notes" at bounding box center [427, 212] width 30 height 16
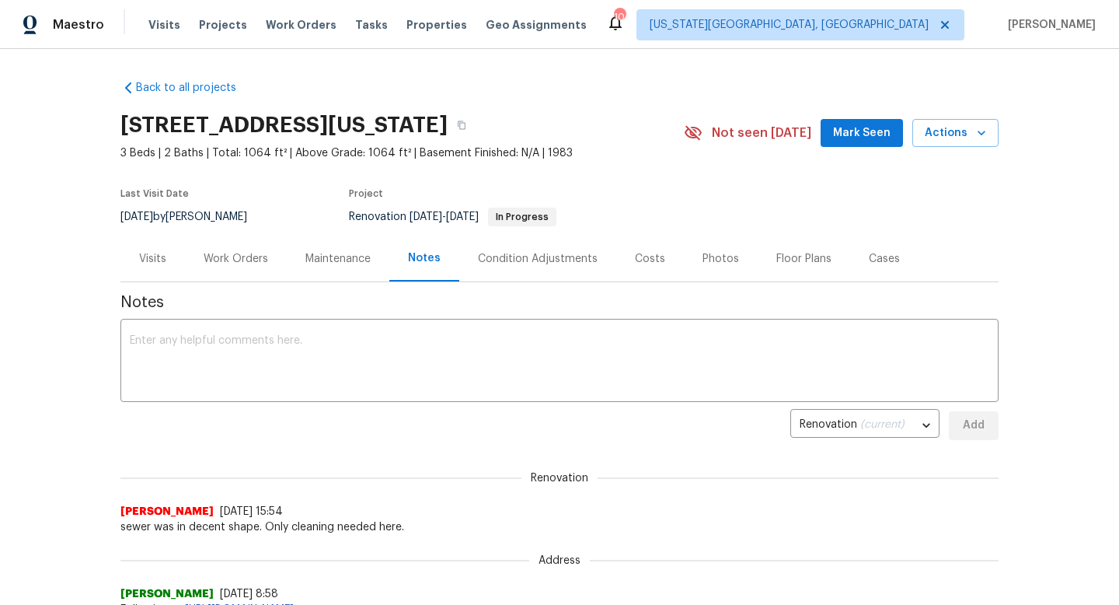
click at [252, 258] on div "Work Orders" at bounding box center [236, 259] width 65 height 16
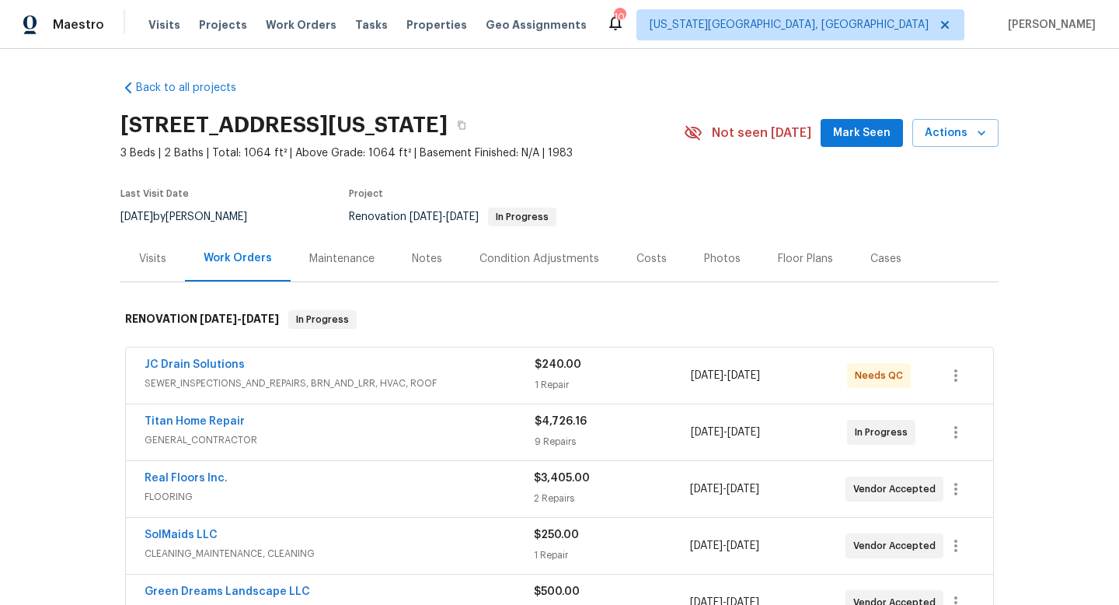
click at [707, 384] on div "[DATE] - [DATE]" at bounding box center [769, 375] width 156 height 37
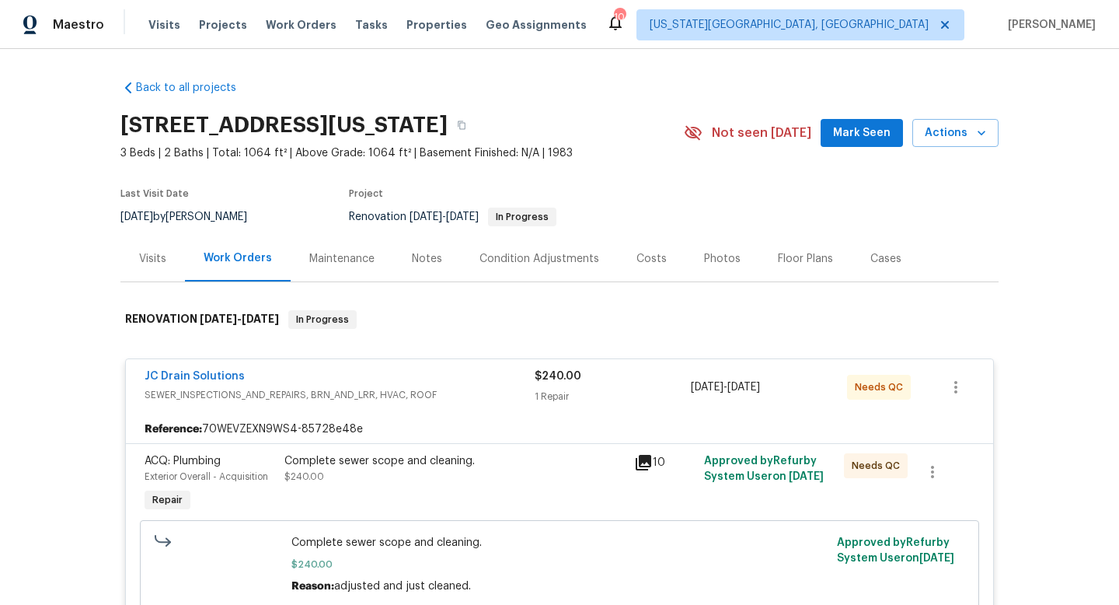
scroll to position [69, 0]
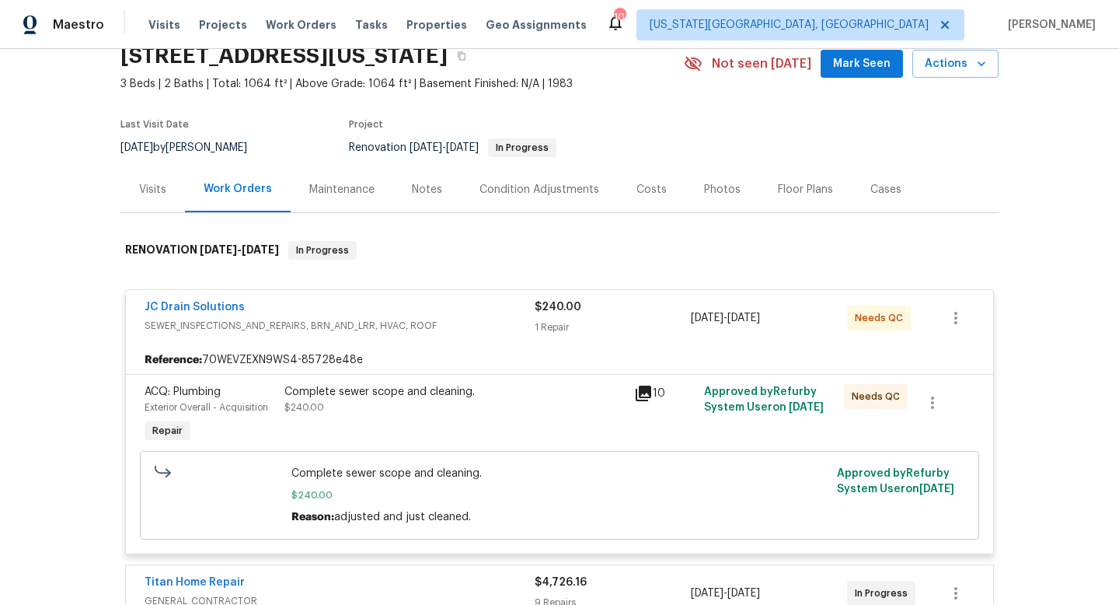
click at [581, 323] on div "1 Repair" at bounding box center [613, 327] width 156 height 16
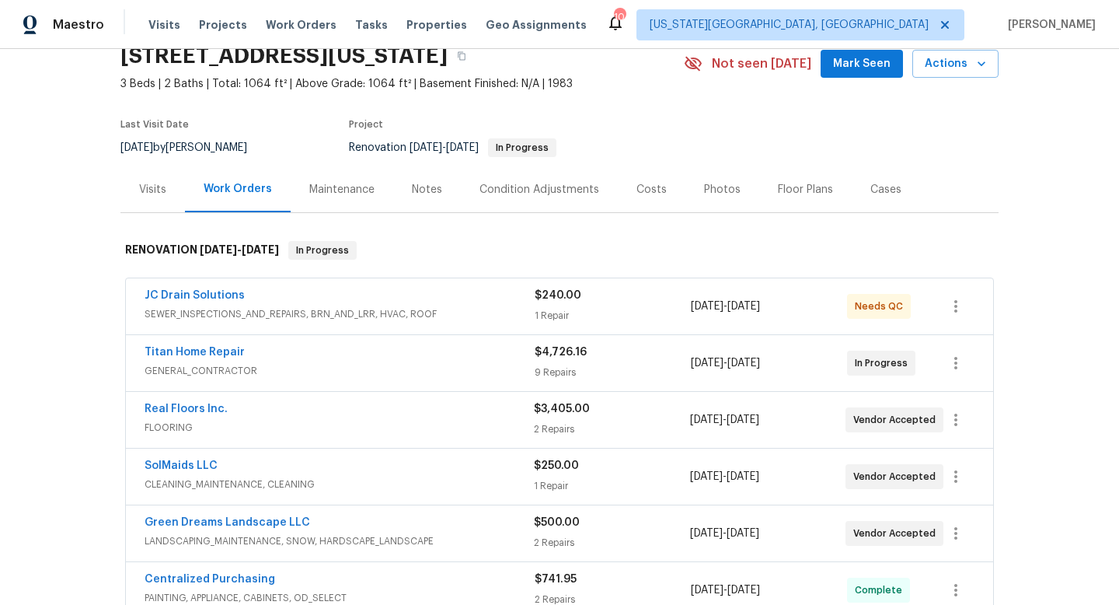
click at [597, 309] on div "1 Repair" at bounding box center [613, 316] width 156 height 16
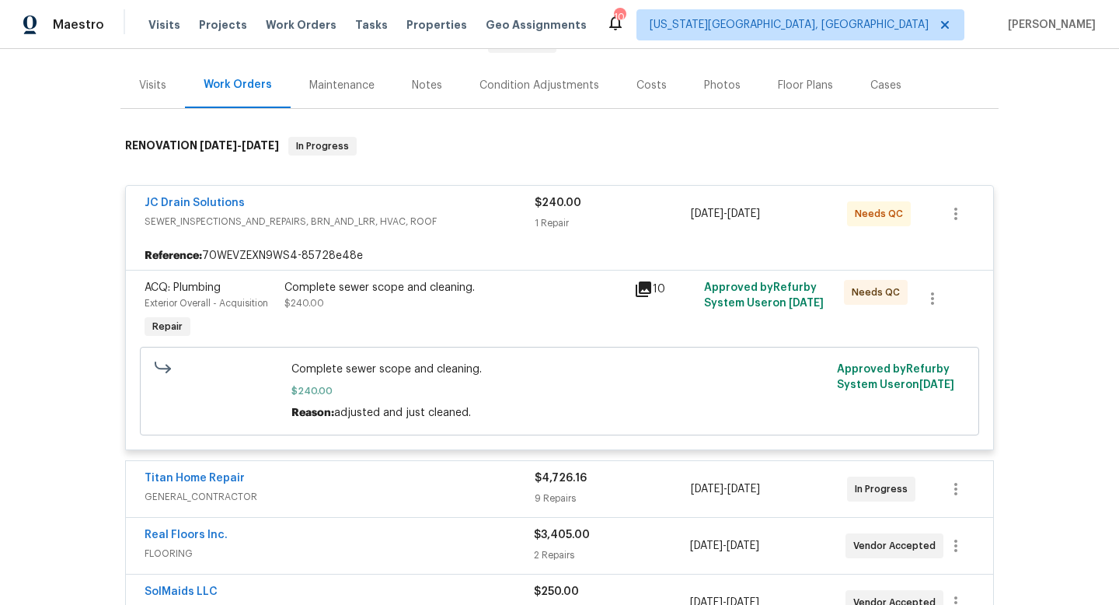
scroll to position [277, 0]
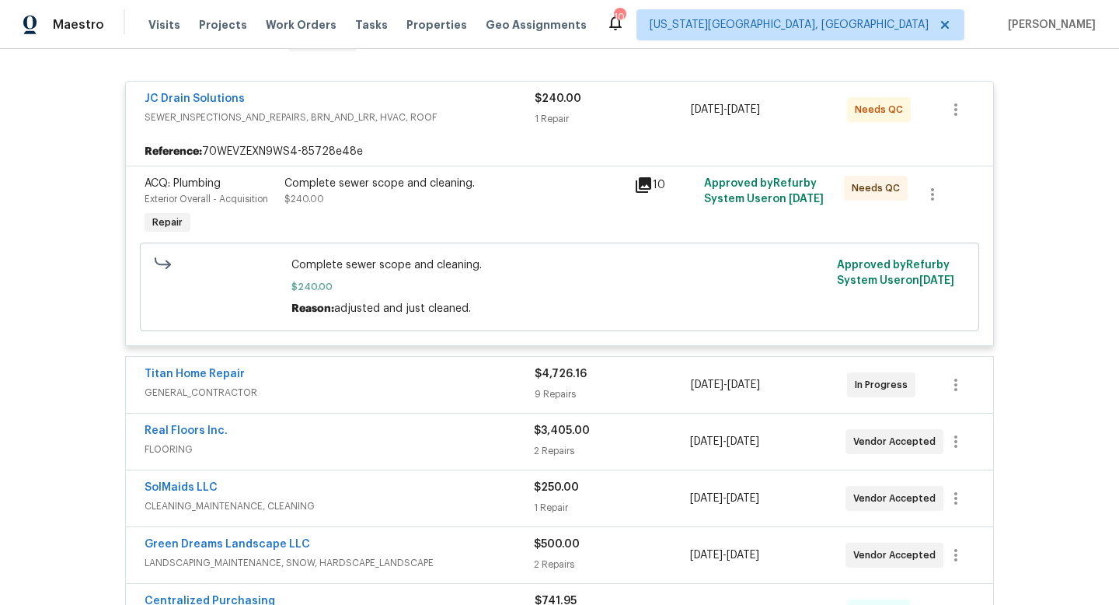
click at [428, 180] on div "Complete sewer scope and cleaning." at bounding box center [454, 184] width 340 height 16
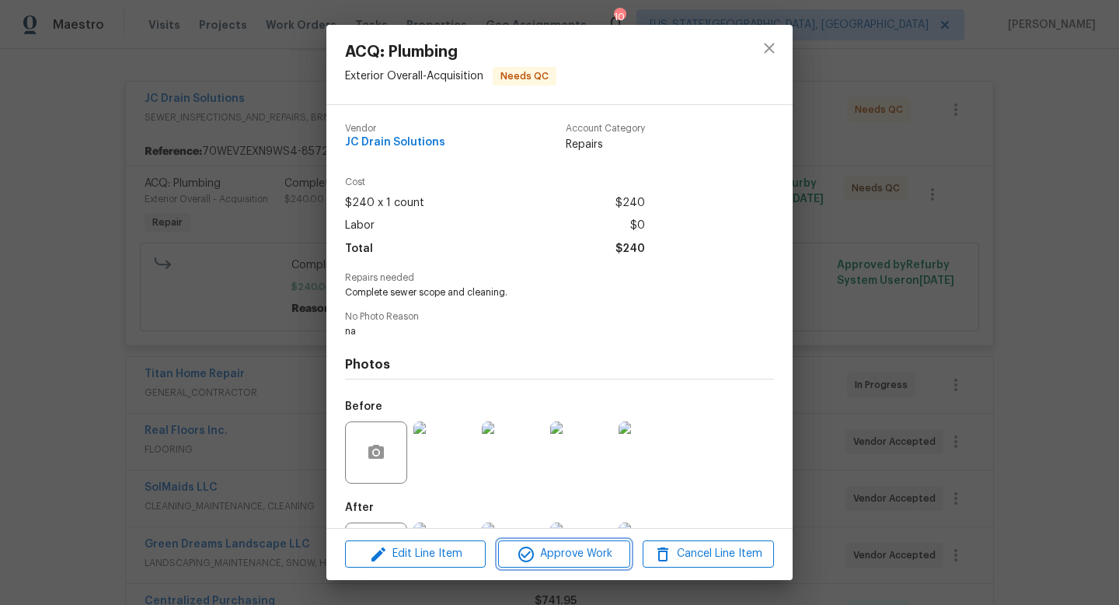
click at [580, 557] on span "Approve Work" at bounding box center [564, 553] width 122 height 19
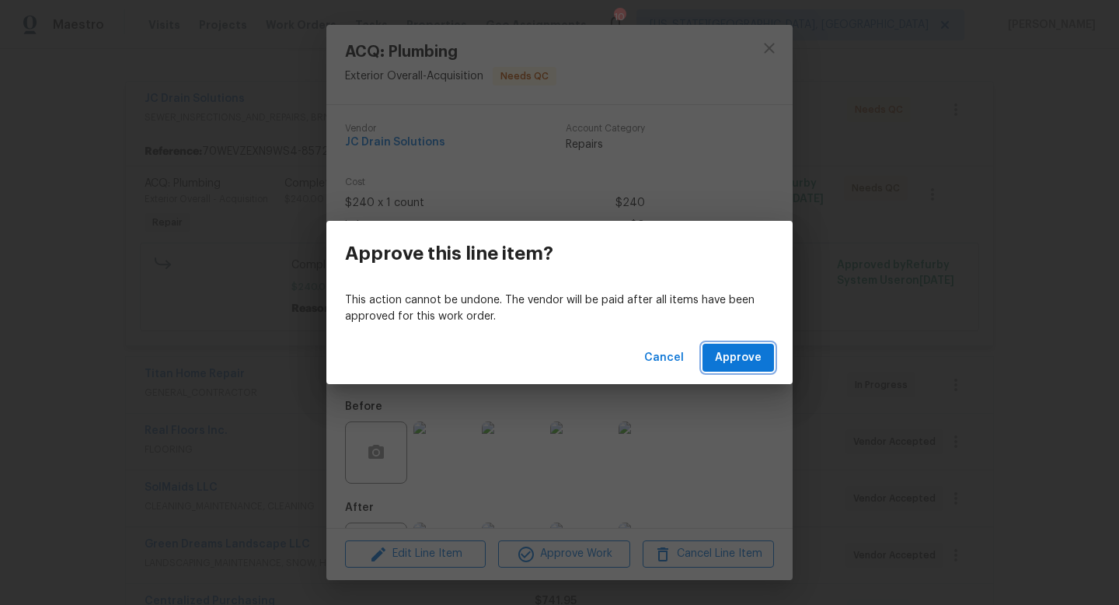
click at [750, 357] on span "Approve" at bounding box center [738, 357] width 47 height 19
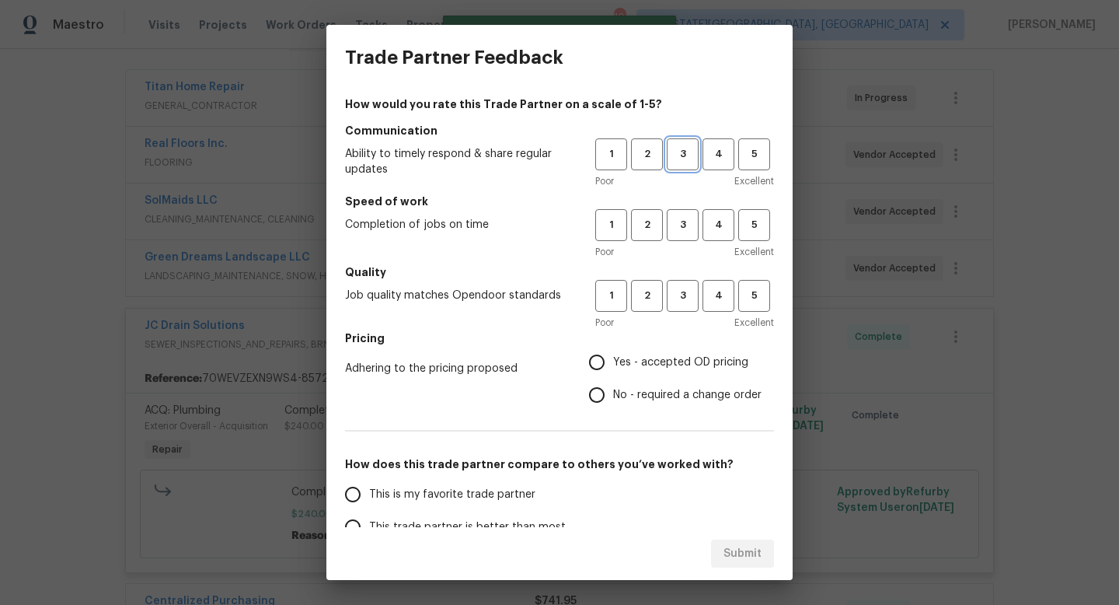
click at [692, 148] on span "3" at bounding box center [682, 154] width 29 height 18
click at [693, 232] on span "3" at bounding box center [682, 225] width 29 height 18
click at [718, 152] on span "4" at bounding box center [718, 154] width 29 height 18
click at [724, 219] on span "4" at bounding box center [718, 225] width 29 height 18
click at [728, 308] on button "4" at bounding box center [719, 296] width 32 height 32
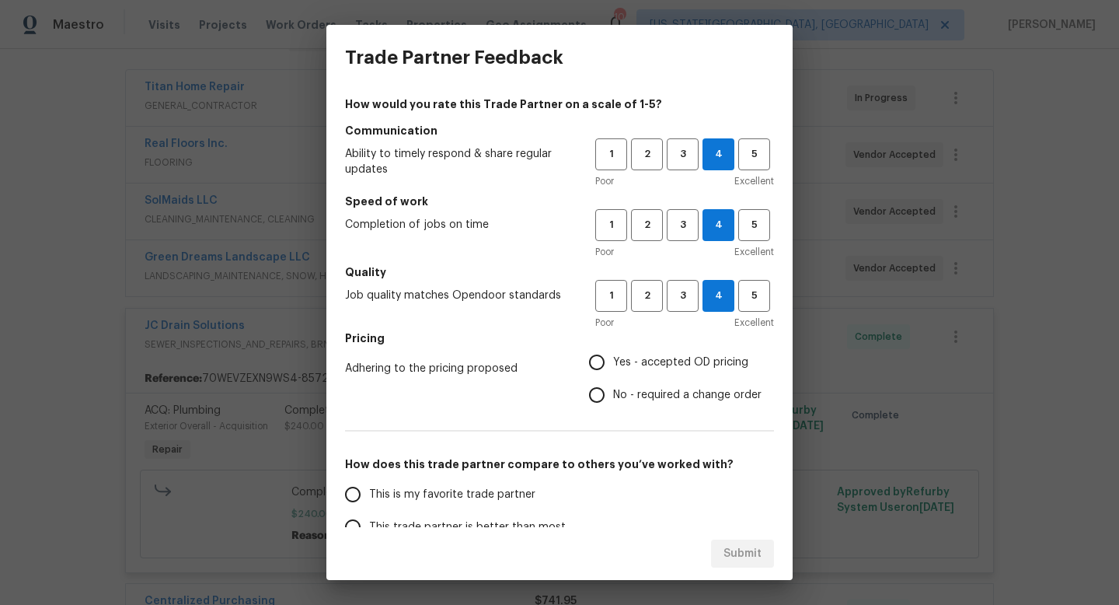
click at [616, 365] on span "Yes - accepted OD pricing" at bounding box center [680, 362] width 135 height 16
click at [613, 365] on input "Yes - accepted OD pricing" at bounding box center [597, 362] width 33 height 33
radio input "true"
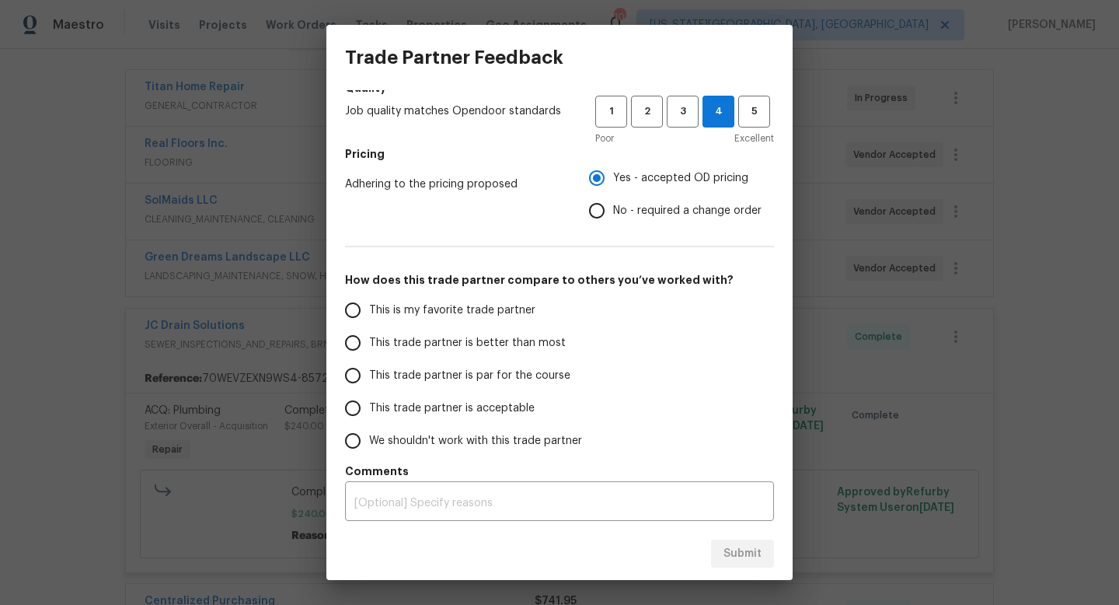
click at [390, 379] on span "This trade partner is par for the course" at bounding box center [469, 376] width 201 height 16
click at [369, 379] on input "This trade partner is par for the course" at bounding box center [353, 375] width 33 height 33
click at [755, 550] on span "Submit" at bounding box center [743, 553] width 38 height 19
radio input "true"
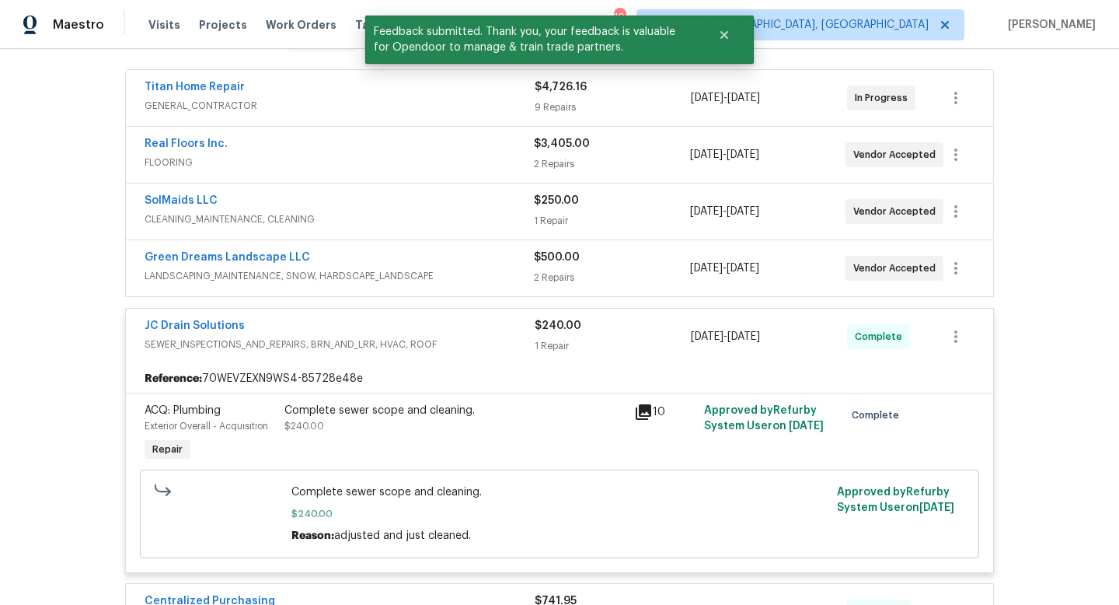
click at [71, 201] on div "Back to all projects [STREET_ADDRESS][US_STATE] 3 Beds | 2 Baths | Total: 1064 …" at bounding box center [559, 327] width 1119 height 556
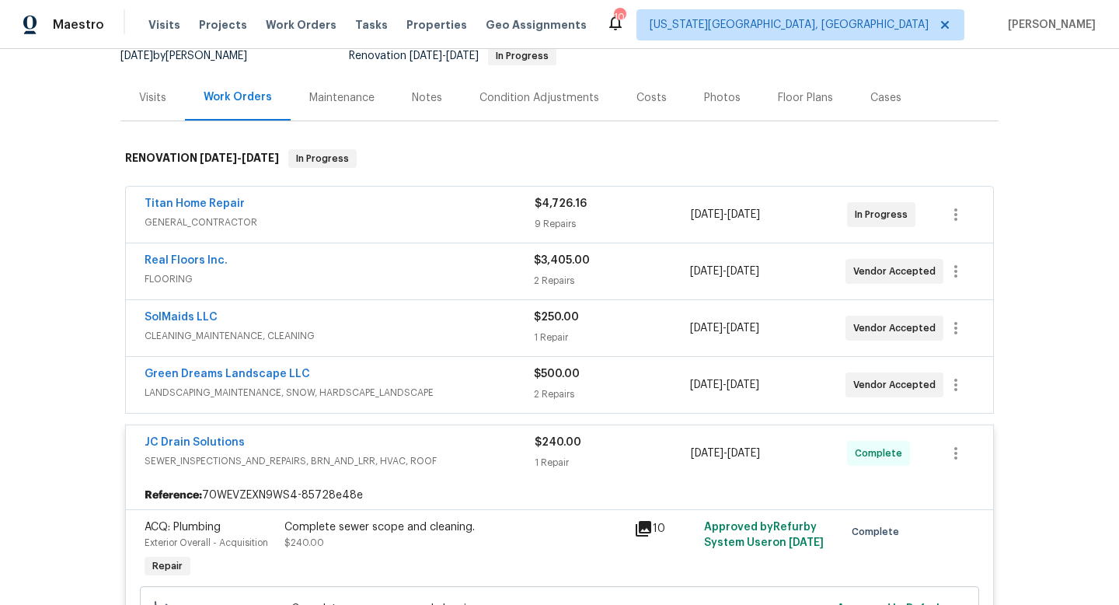
scroll to position [0, 0]
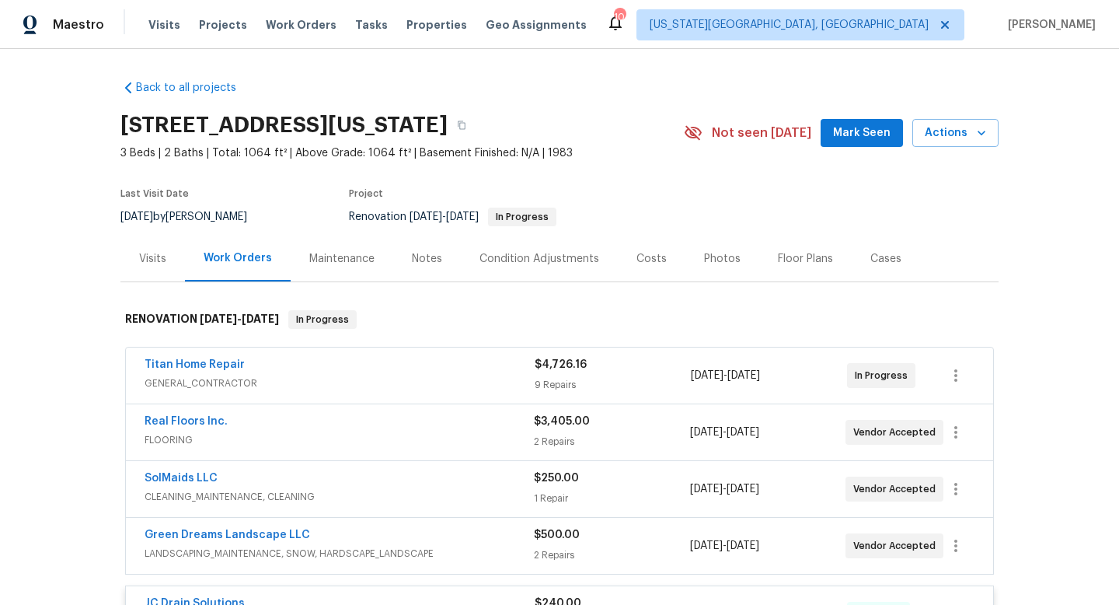
click at [854, 141] on span "Mark Seen" at bounding box center [862, 133] width 58 height 19
click at [282, 33] on div "Visits Projects Work Orders Tasks Properties Geo Assignments" at bounding box center [376, 24] width 457 height 31
click at [282, 26] on span "Work Orders" at bounding box center [301, 25] width 71 height 16
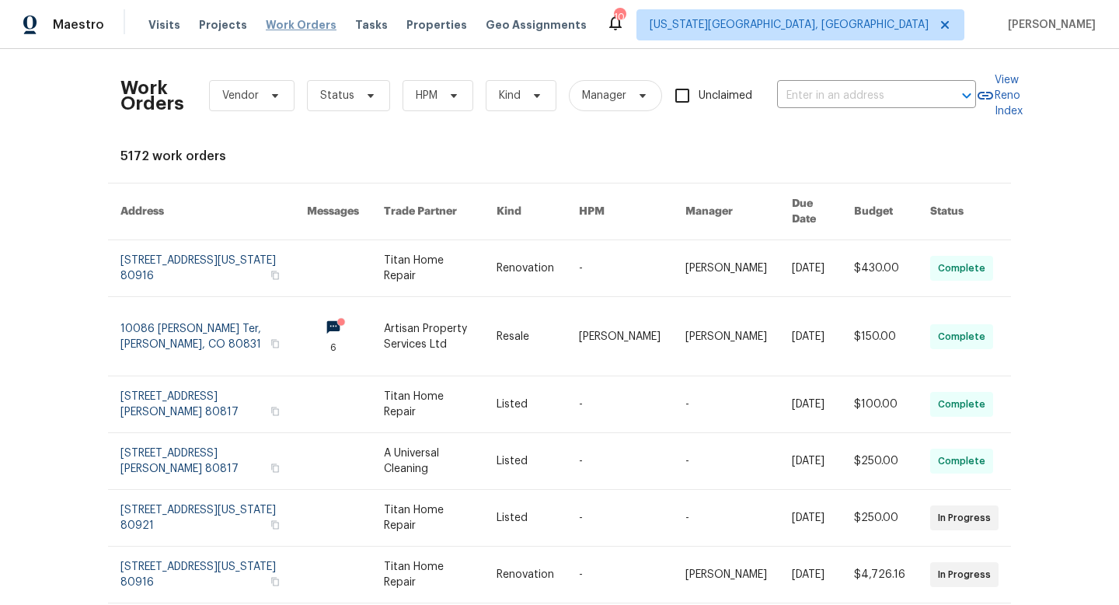
click at [302, 24] on span "Work Orders" at bounding box center [301, 25] width 71 height 16
click at [349, 93] on span "Status" at bounding box center [337, 96] width 34 height 16
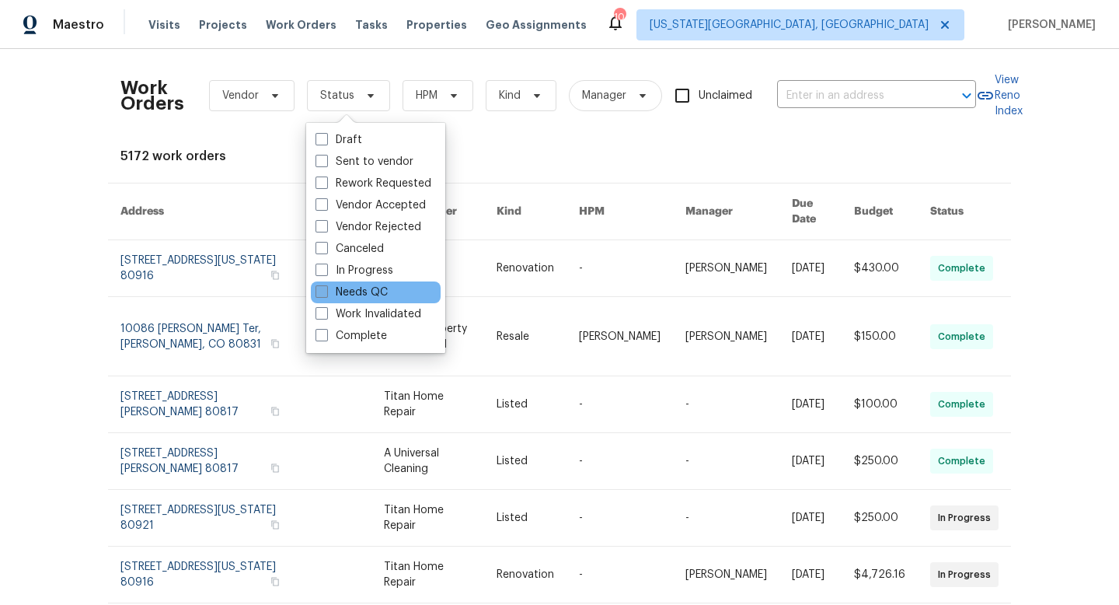
click at [332, 291] on label "Needs QC" at bounding box center [352, 292] width 72 height 16
click at [326, 291] on input "Needs QC" at bounding box center [321, 289] width 10 height 10
checkbox input "true"
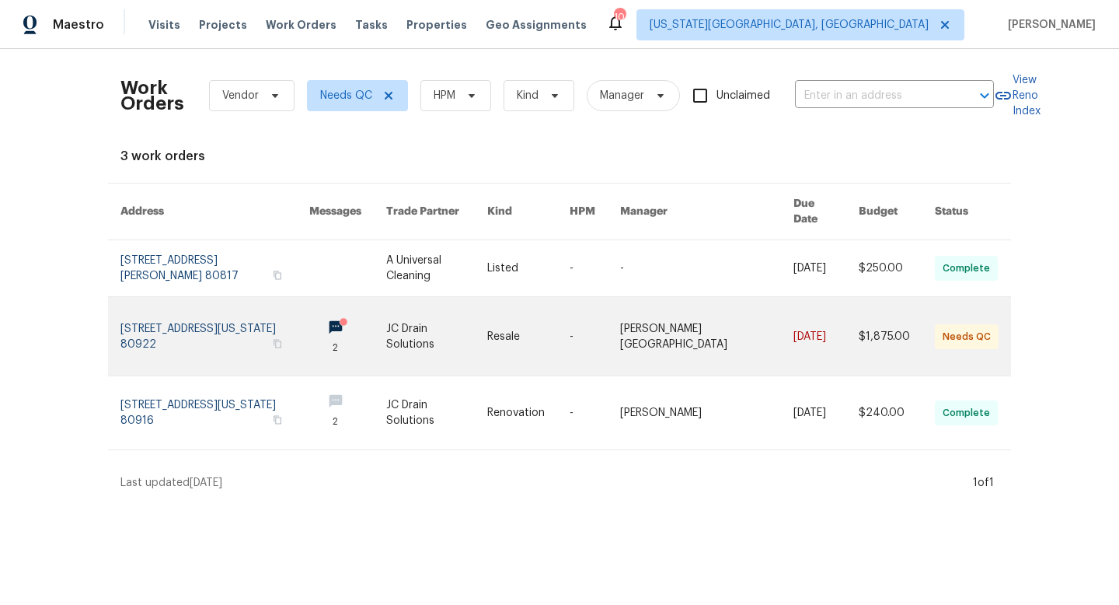
click at [448, 323] on link at bounding box center [436, 336] width 101 height 79
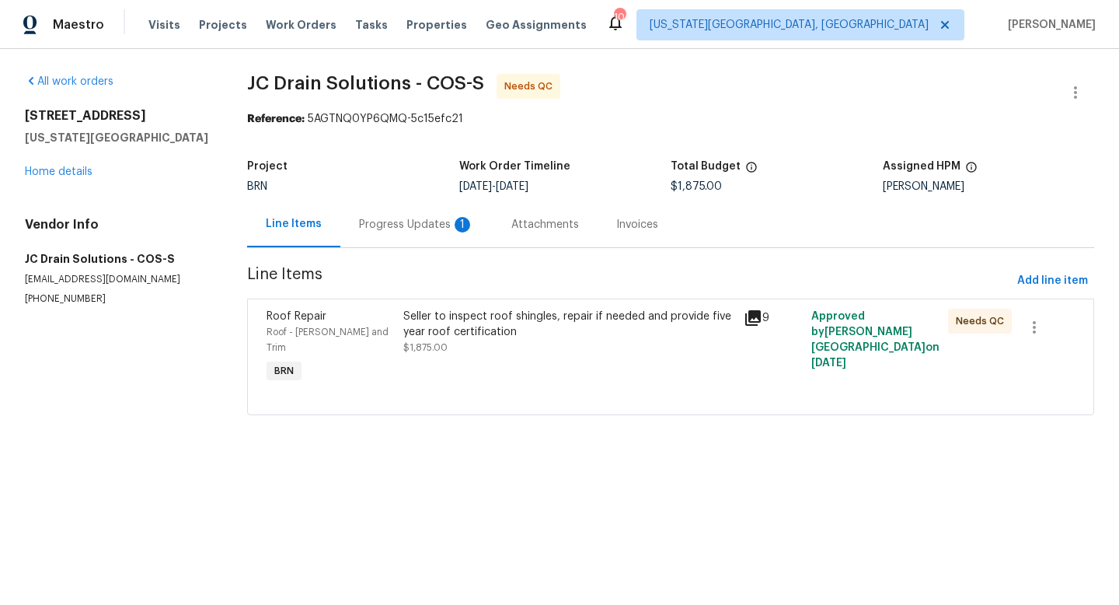
click at [431, 232] on div "Progress Updates 1" at bounding box center [416, 225] width 115 height 16
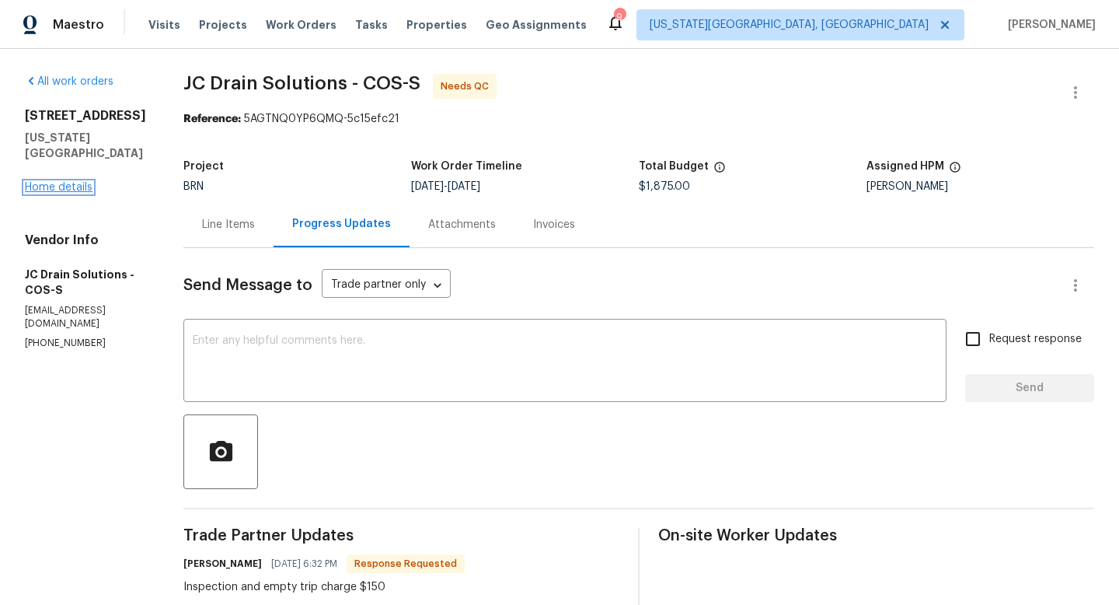
click at [61, 187] on link "Home details" at bounding box center [59, 187] width 68 height 11
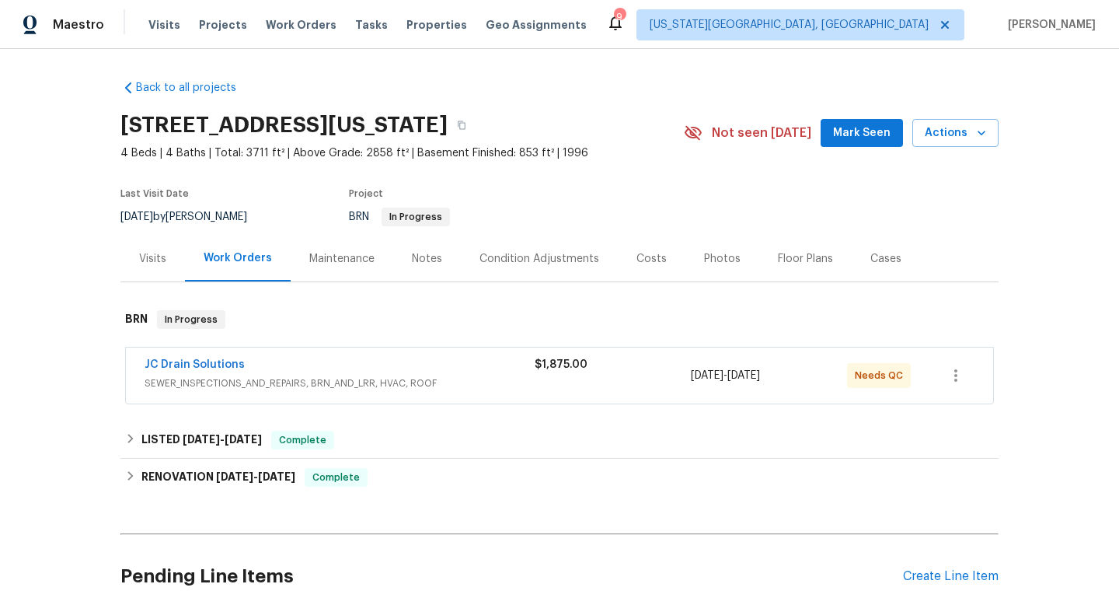
click at [850, 139] on span "Mark Seen" at bounding box center [862, 133] width 58 height 19
click at [283, 23] on span "Work Orders" at bounding box center [301, 25] width 71 height 16
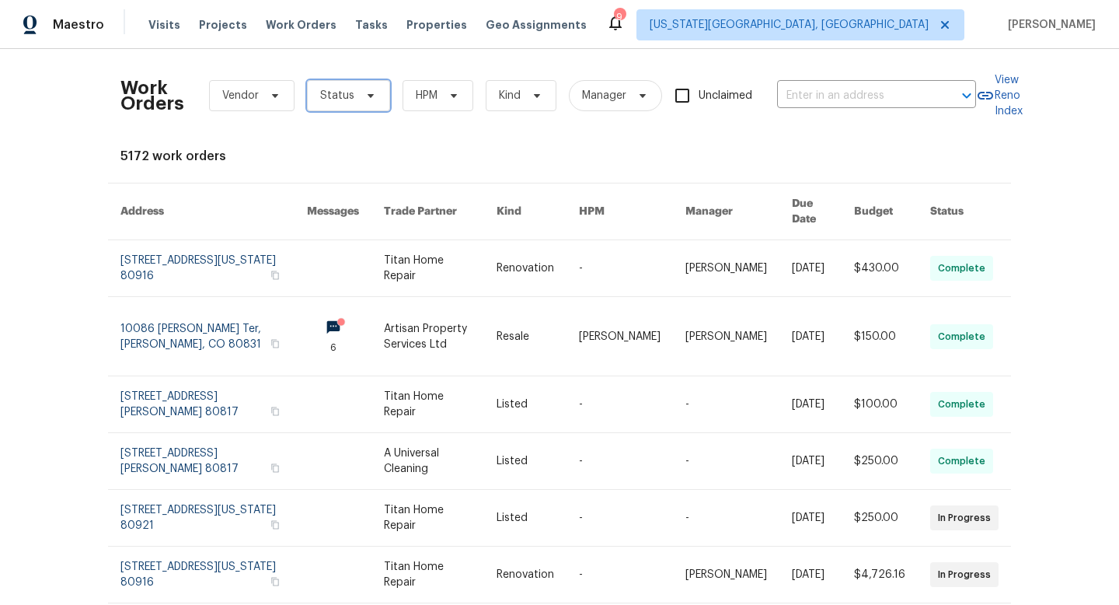
click at [370, 106] on span "Status" at bounding box center [348, 95] width 83 height 31
click at [352, 61] on div "Work Orders Vendor Status HPM Kind Manager Unclaimed ​" at bounding box center [548, 95] width 856 height 68
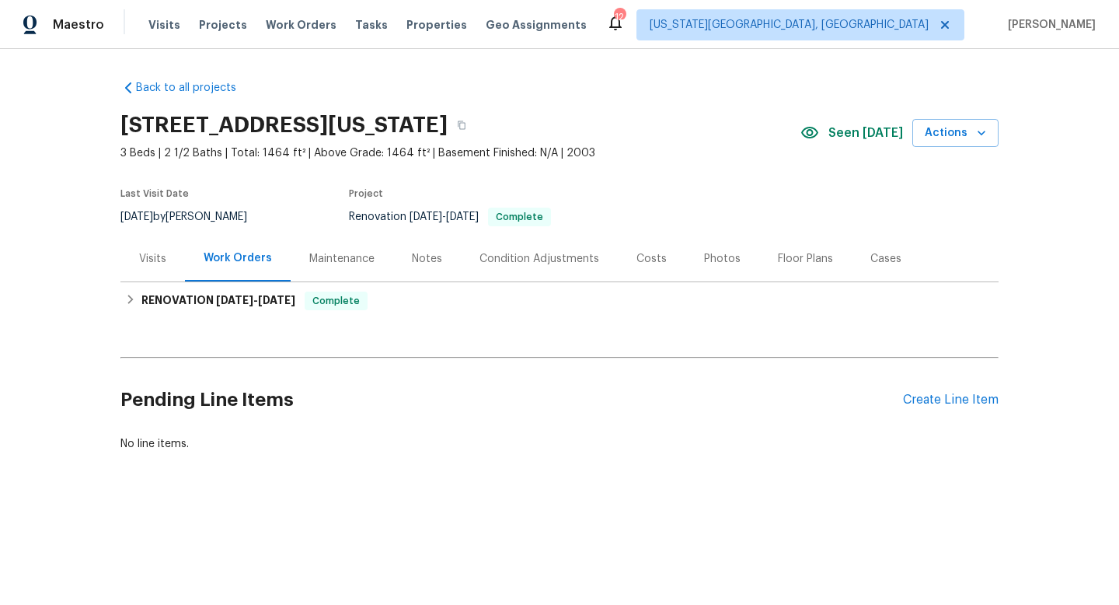
click at [782, 252] on div "Floor Plans" at bounding box center [805, 259] width 55 height 16
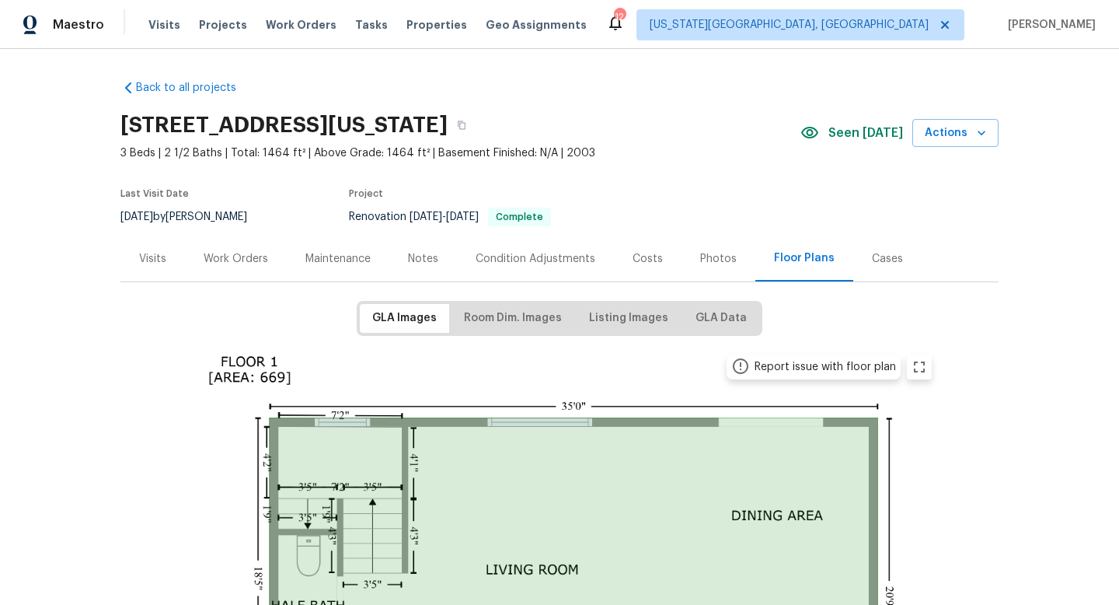
click at [650, 253] on div "Costs" at bounding box center [648, 259] width 30 height 16
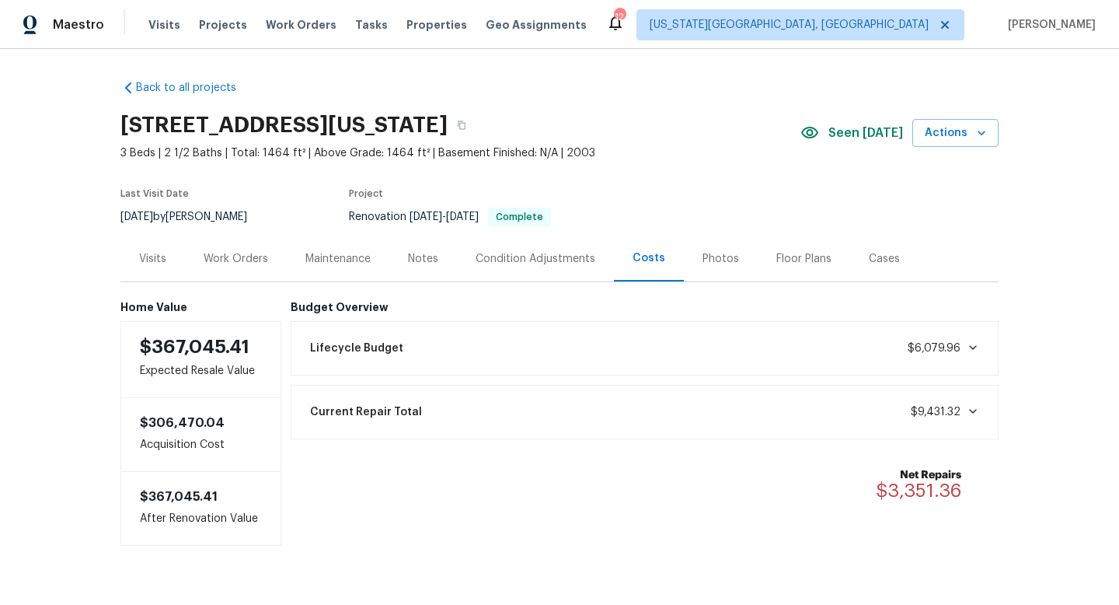
scroll to position [35, 0]
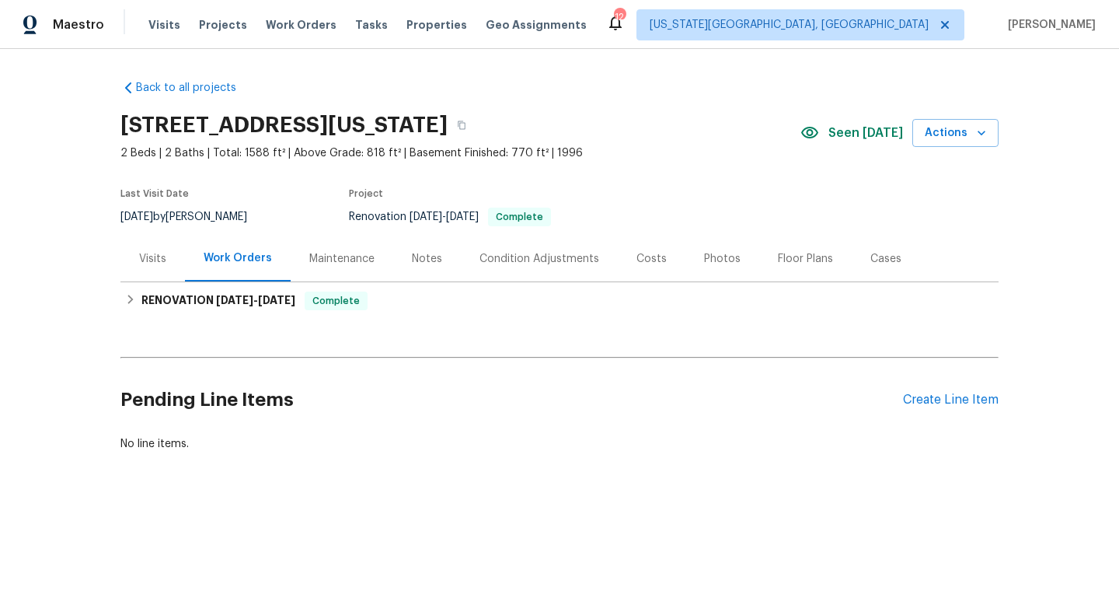
click at [637, 257] on div "Costs" at bounding box center [652, 259] width 30 height 16
click at [720, 255] on div "Photos" at bounding box center [722, 259] width 37 height 16
